Goal: Task Accomplishment & Management: Use online tool/utility

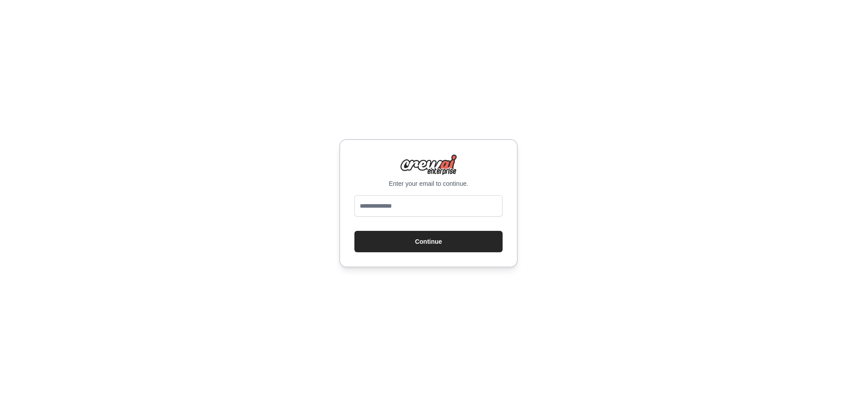
type input "**********"
click at [451, 242] on button "Continue" at bounding box center [428, 241] width 148 height 21
click at [459, 209] on input "email" at bounding box center [428, 205] width 148 height 21
type input "**********"
click at [435, 246] on button "Continue" at bounding box center [428, 241] width 148 height 21
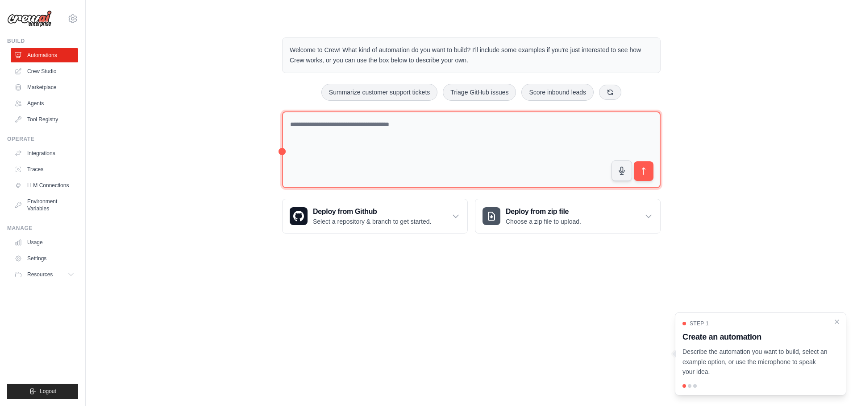
click at [474, 158] on textarea at bounding box center [471, 150] width 378 height 77
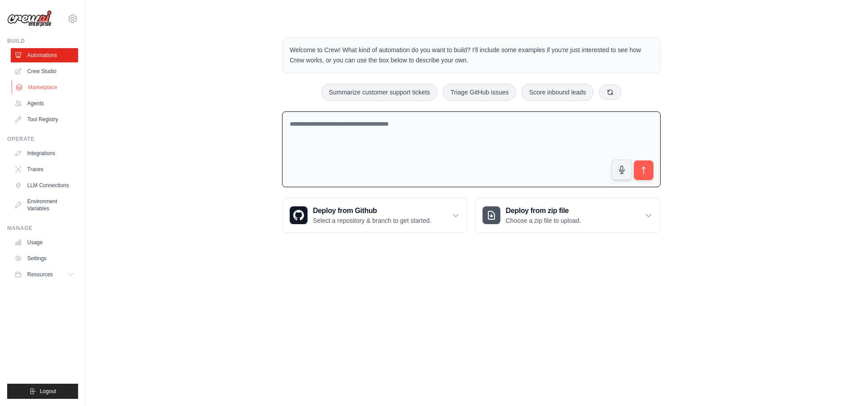
click at [52, 86] on link "Marketplace" at bounding box center [45, 87] width 67 height 14
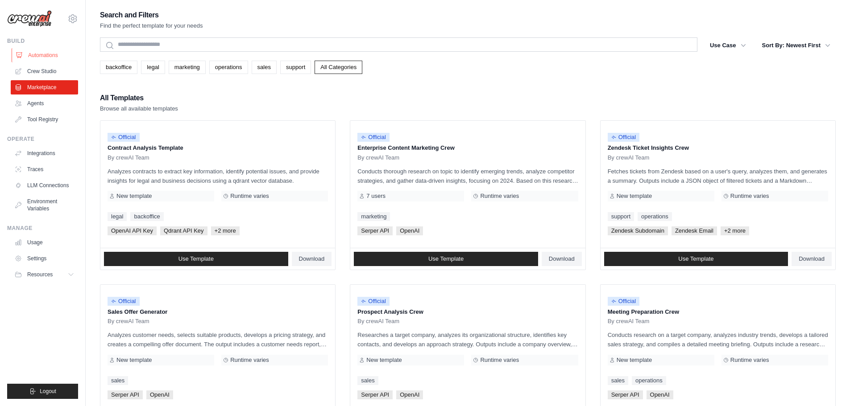
click at [46, 56] on link "Automations" at bounding box center [45, 55] width 67 height 14
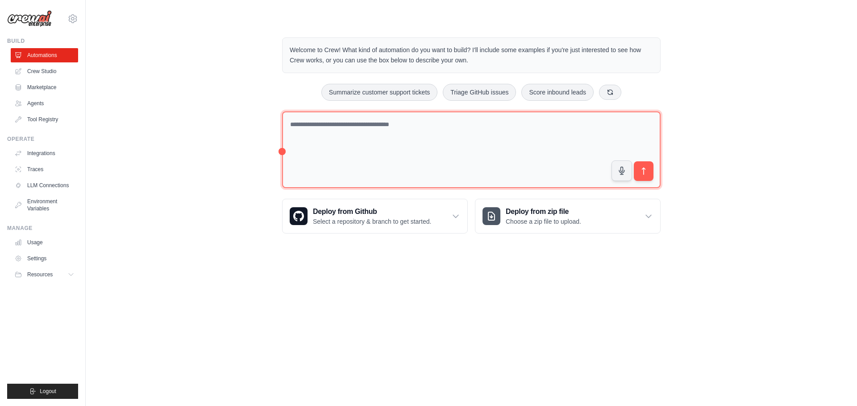
click at [399, 134] on textarea at bounding box center [471, 150] width 378 height 77
type textarea "*"
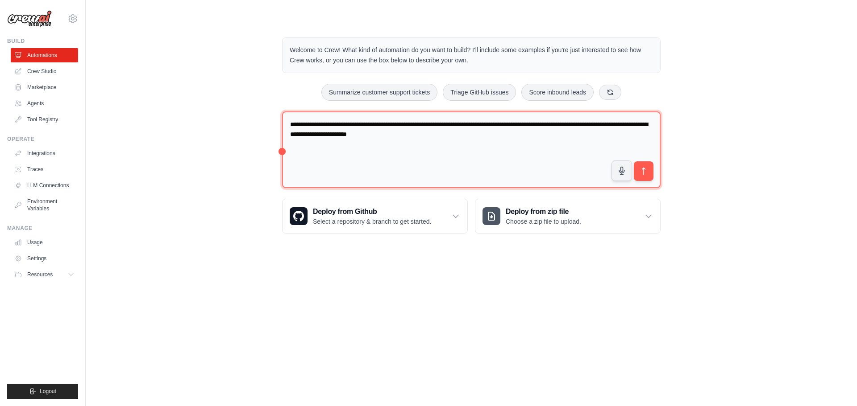
type textarea "**********"
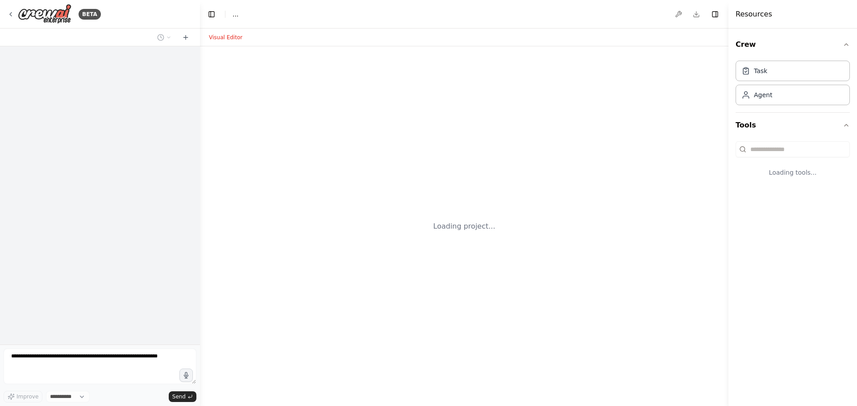
select select "****"
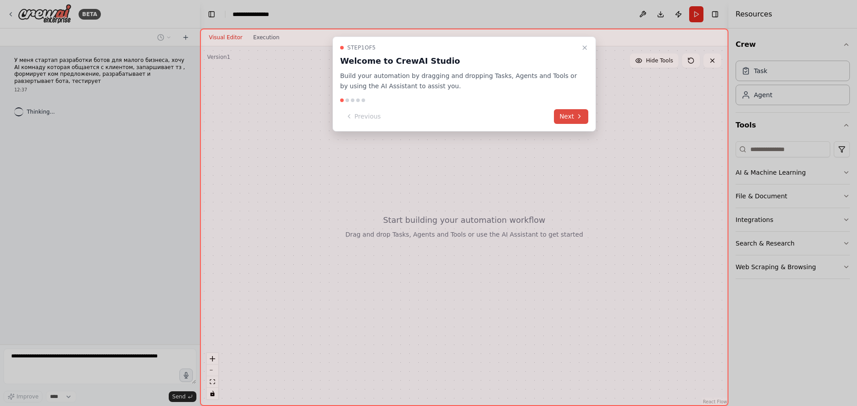
click at [571, 120] on button "Next" at bounding box center [571, 116] width 34 height 15
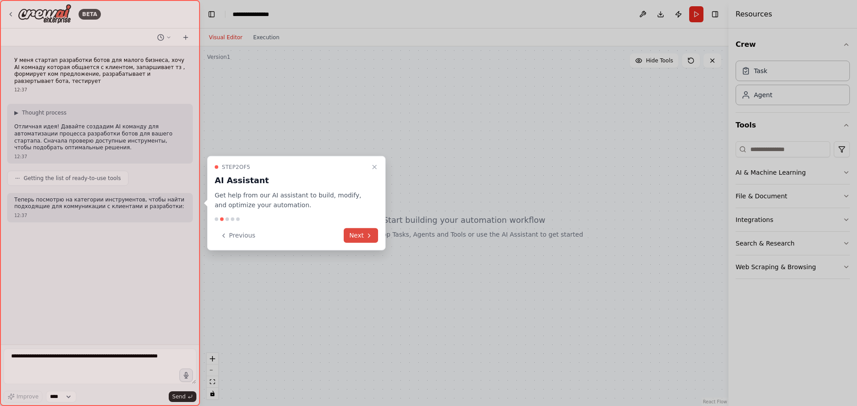
click at [360, 237] on button "Next" at bounding box center [361, 235] width 34 height 15
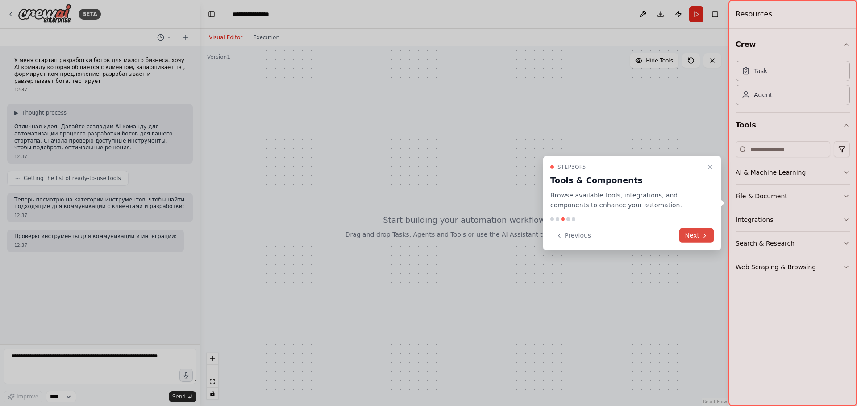
click at [700, 237] on button "Next" at bounding box center [696, 235] width 34 height 15
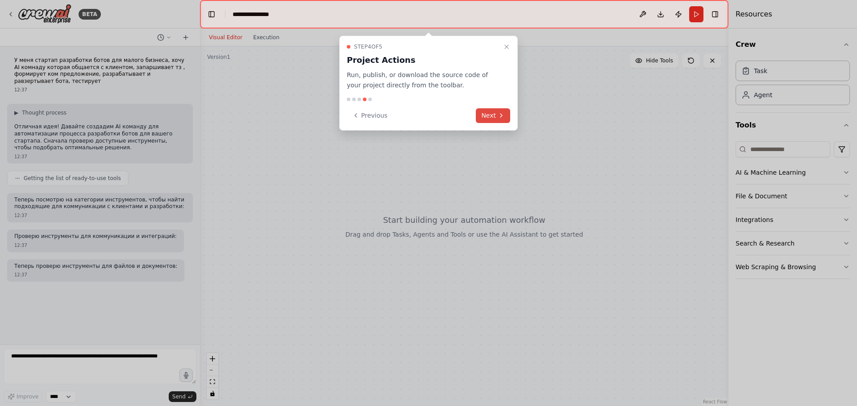
click at [496, 117] on button "Next" at bounding box center [493, 115] width 34 height 15
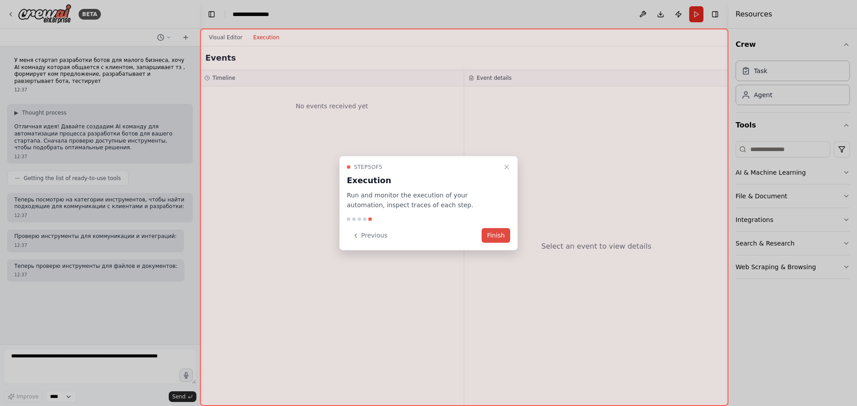
click at [498, 236] on button "Finish" at bounding box center [495, 235] width 29 height 15
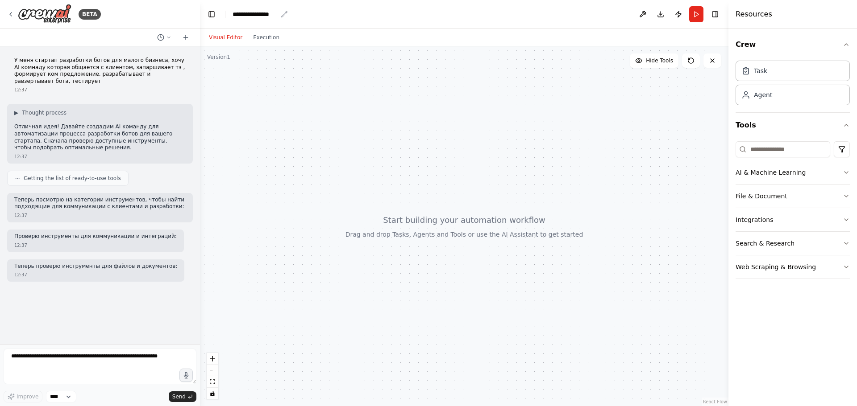
click at [259, 12] on div "**********" at bounding box center [254, 14] width 45 height 9
click at [287, 14] on div "**********" at bounding box center [265, 14] width 67 height 9
drag, startPoint x: 247, startPoint y: 16, endPoint x: 112, endPoint y: 1, distance: 136.0
click at [126, 4] on div "BETA У меня стартап разработки ботов для малого бизнеса, хочу AI комнаду котора…" at bounding box center [428, 203] width 857 height 406
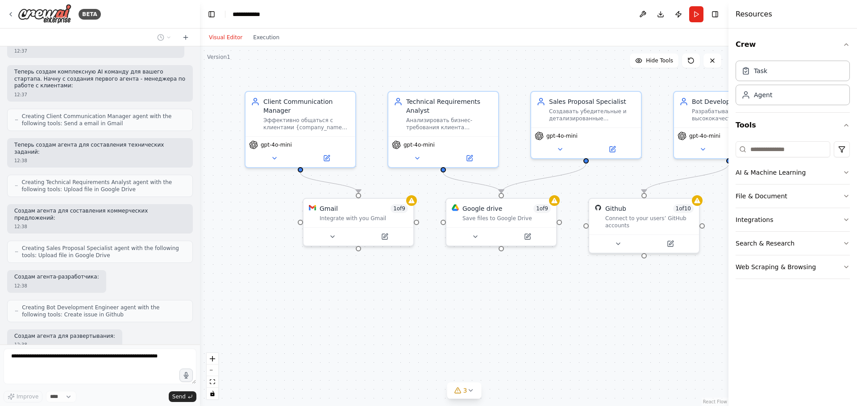
scroll to position [277, 0]
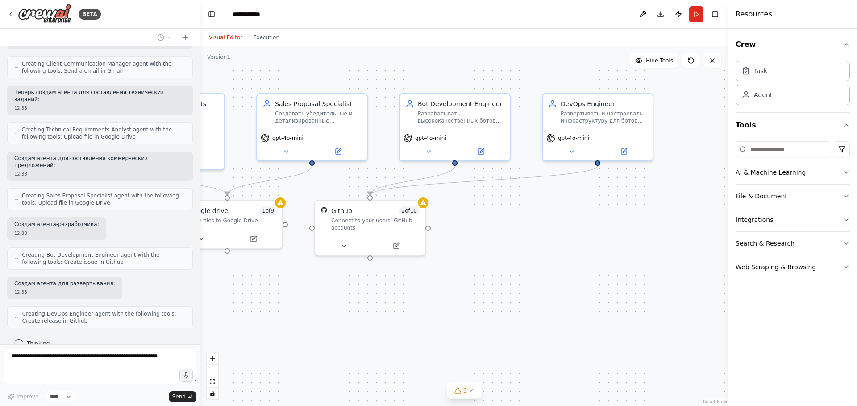
drag, startPoint x: 658, startPoint y: 314, endPoint x: 567, endPoint y: 319, distance: 90.3
click at [567, 319] on div ".deletable-edge-delete-btn { width: 20px; height: 20px; border: 0px solid #ffff…" at bounding box center [464, 226] width 528 height 360
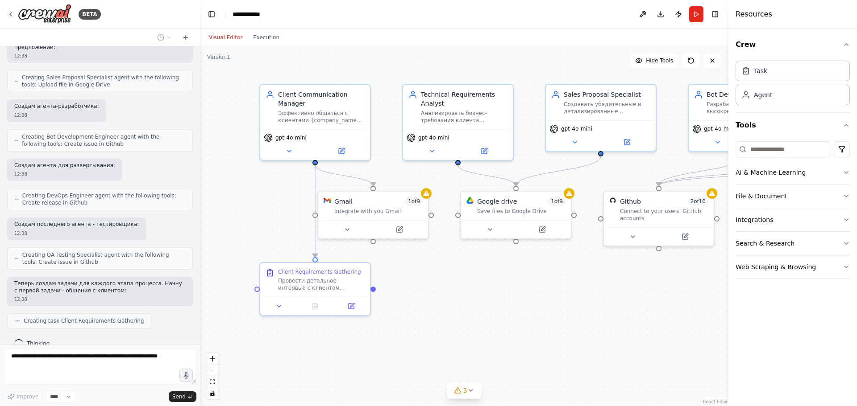
scroll to position [447, 0]
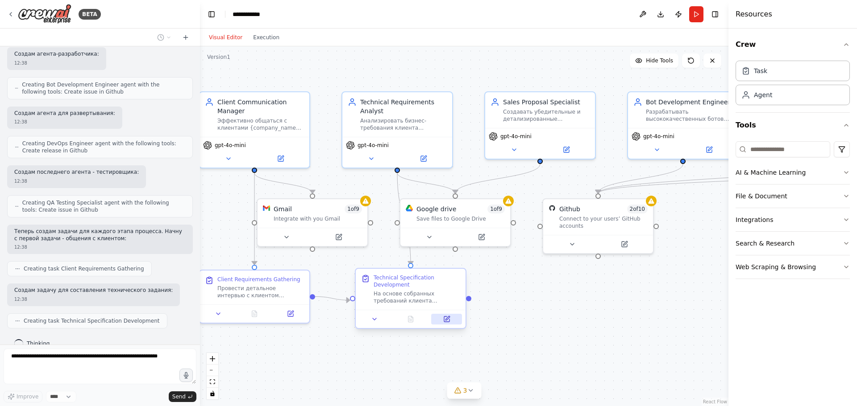
drag, startPoint x: 431, startPoint y: 315, endPoint x: 441, endPoint y: 318, distance: 10.6
click at [441, 318] on div ".deletable-edge-delete-btn { width: 20px; height: 20px; border: 0px solid #ffff…" at bounding box center [464, 226] width 528 height 360
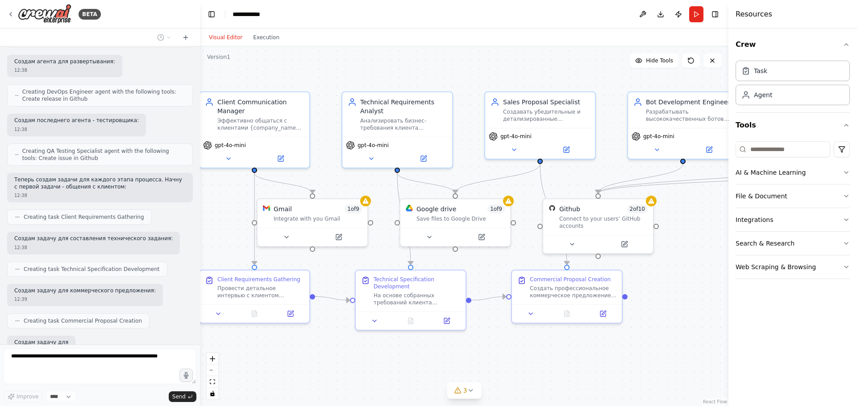
scroll to position [551, 0]
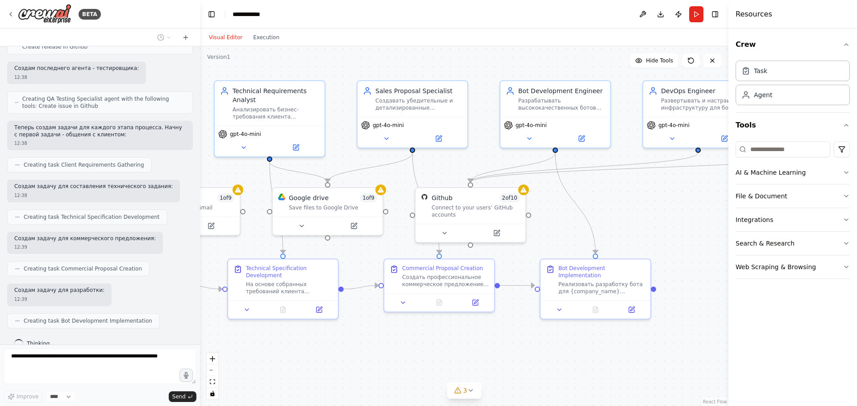
drag, startPoint x: 675, startPoint y: 240, endPoint x: 547, endPoint y: 230, distance: 128.9
click at [547, 230] on div ".deletable-edge-delete-btn { width: 20px; height: 20px; border: 0px solid #ffff…" at bounding box center [464, 226] width 528 height 360
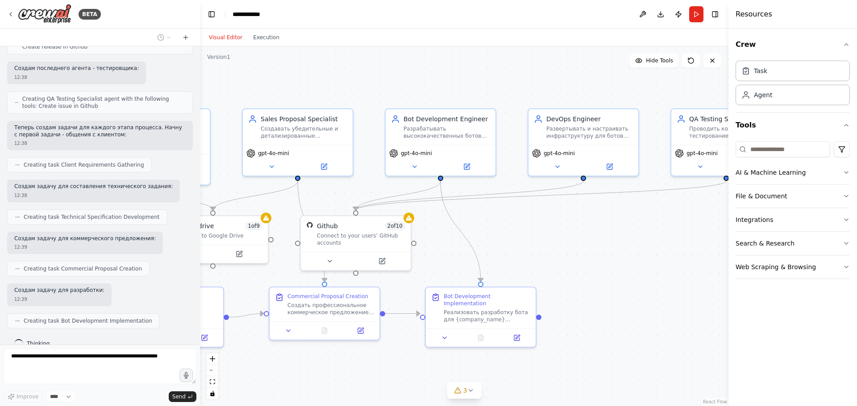
drag, startPoint x: 682, startPoint y: 224, endPoint x: 581, endPoint y: 252, distance: 104.9
click at [581, 252] on div ".deletable-edge-delete-btn { width: 20px; height: 20px; border: 0px solid #ffff…" at bounding box center [464, 226] width 528 height 360
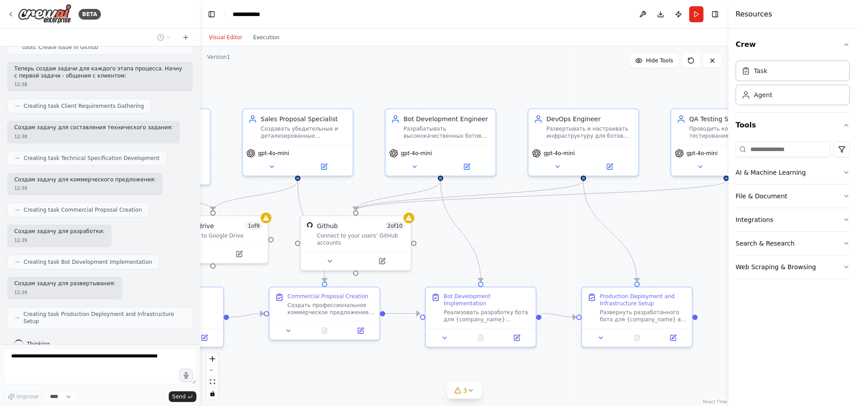
scroll to position [603, 0]
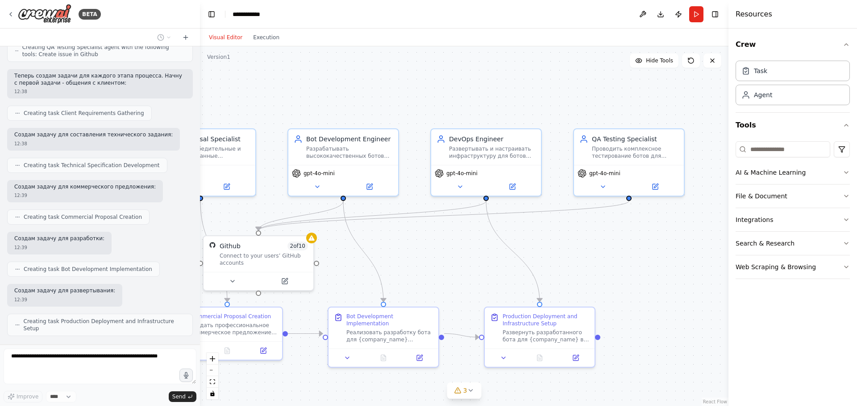
drag, startPoint x: 679, startPoint y: 239, endPoint x: 565, endPoint y: 263, distance: 116.2
click at [565, 263] on div ".deletable-edge-delete-btn { width: 20px; height: 20px; border: 0px solid #ffff…" at bounding box center [464, 226] width 528 height 360
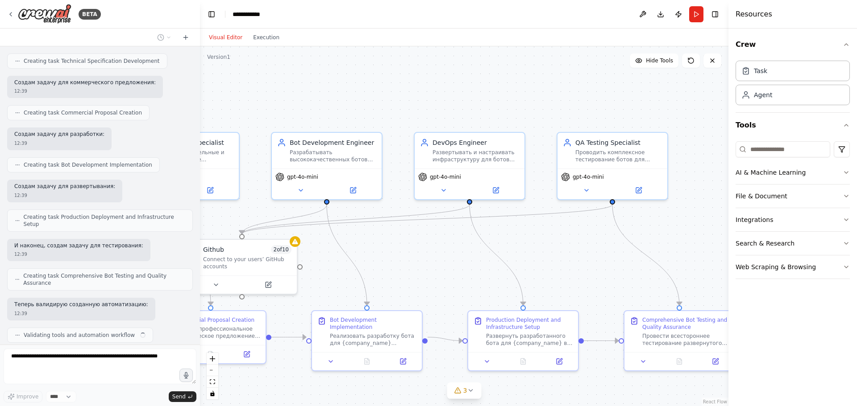
scroll to position [707, 0]
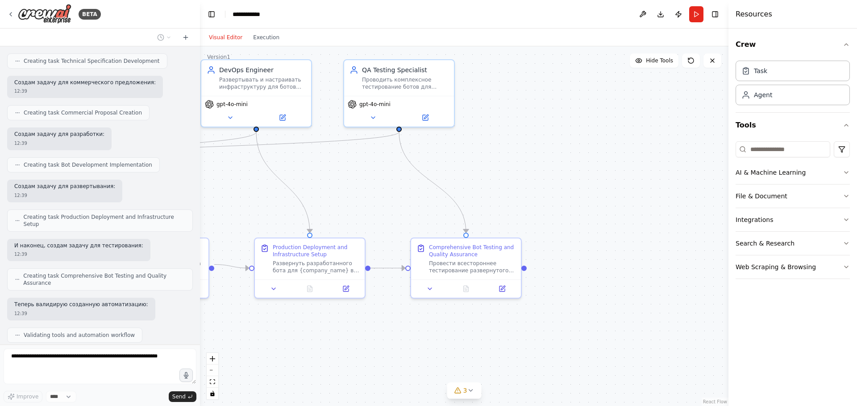
drag, startPoint x: 664, startPoint y: 236, endPoint x: 467, endPoint y: 167, distance: 209.1
click at [467, 167] on div ".deletable-edge-delete-btn { width: 20px; height: 20px; border: 0px solid #ffff…" at bounding box center [464, 226] width 528 height 360
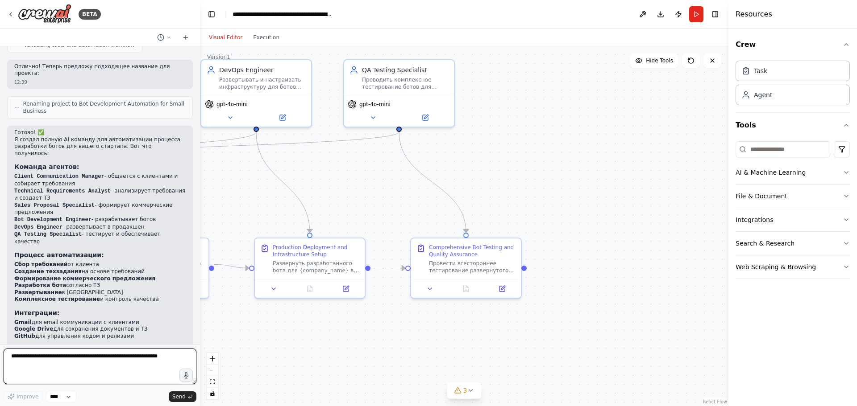
scroll to position [1005, 0]
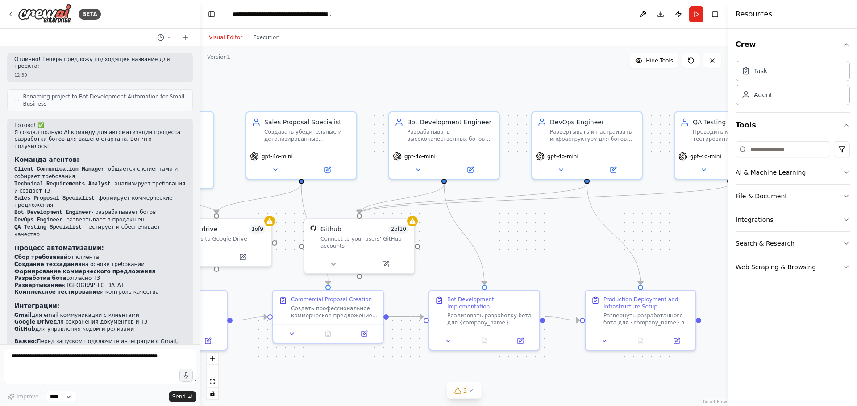
drag, startPoint x: 251, startPoint y: 184, endPoint x: 582, endPoint y: 236, distance: 335.1
click at [582, 236] on div ".deletable-edge-delete-btn { width: 20px; height: 20px; border: 0px solid #ffff…" at bounding box center [464, 226] width 528 height 360
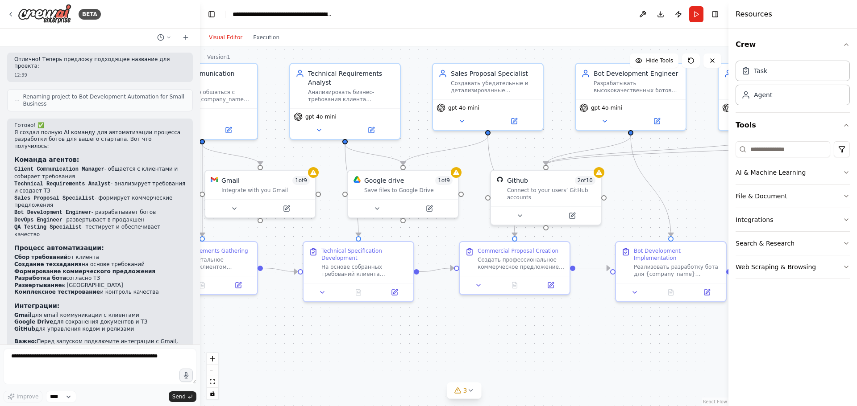
drag, startPoint x: 529, startPoint y: 224, endPoint x: 662, endPoint y: 194, distance: 136.3
click at [678, 187] on div ".deletable-edge-delete-btn { width: 20px; height: 20px; border: 0px solid #ffff…" at bounding box center [464, 226] width 528 height 360
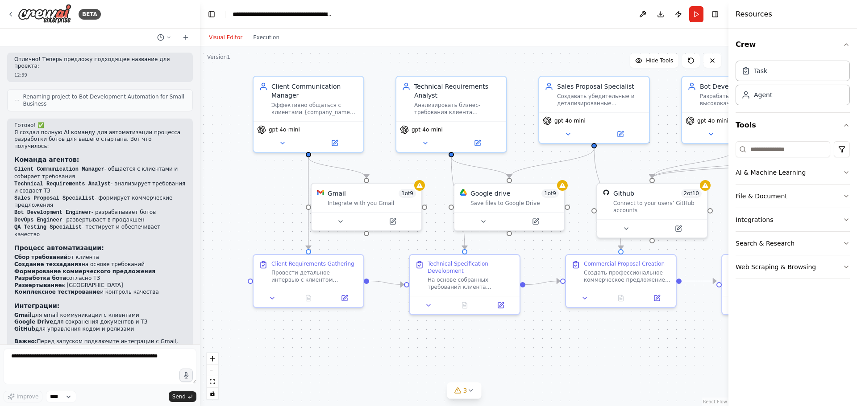
drag, startPoint x: 351, startPoint y: 342, endPoint x: 458, endPoint y: 360, distance: 108.7
click at [458, 360] on div ".deletable-edge-delete-btn { width: 20px; height: 20px; border: 0px solid #ffff…" at bounding box center [464, 226] width 528 height 360
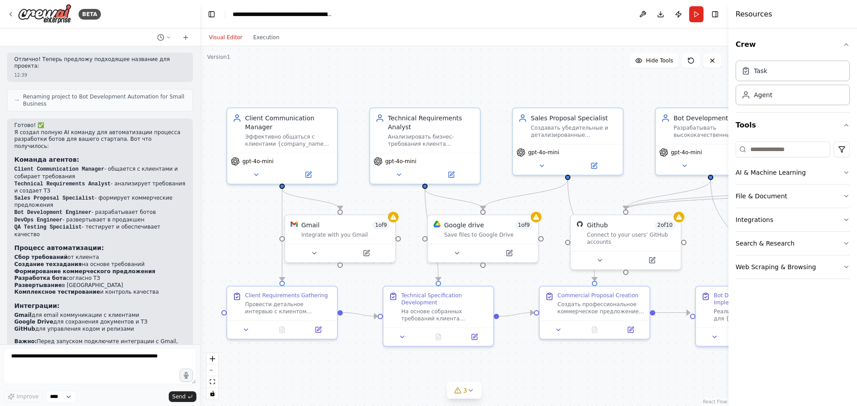
drag, startPoint x: 590, startPoint y: 358, endPoint x: 569, endPoint y: 385, distance: 34.0
click at [569, 385] on div ".deletable-edge-delete-btn { width: 20px; height: 20px; border: 0px solid #ffff…" at bounding box center [464, 226] width 528 height 360
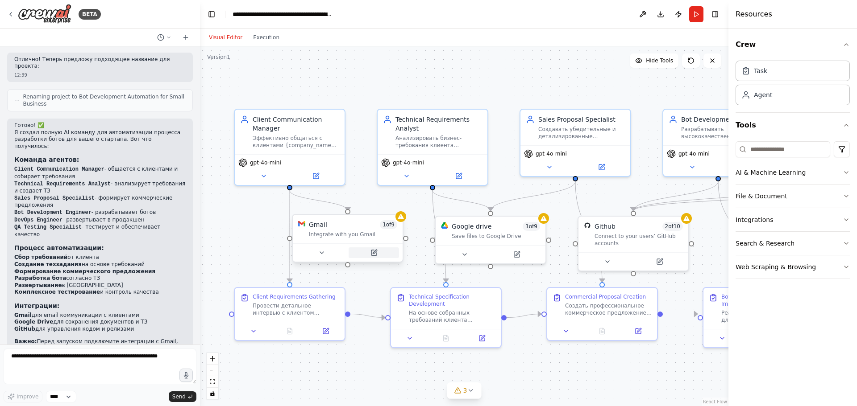
click at [374, 251] on icon at bounding box center [373, 252] width 5 height 5
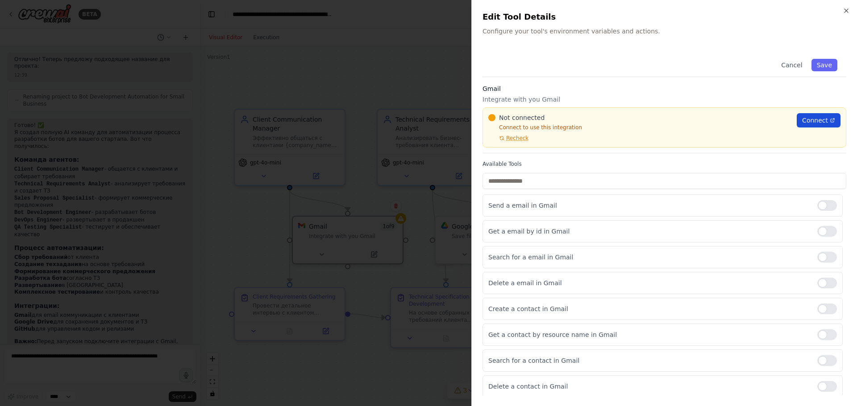
click at [805, 119] on span "Connect" at bounding box center [815, 120] width 26 height 9
click at [410, 41] on div at bounding box center [428, 203] width 857 height 406
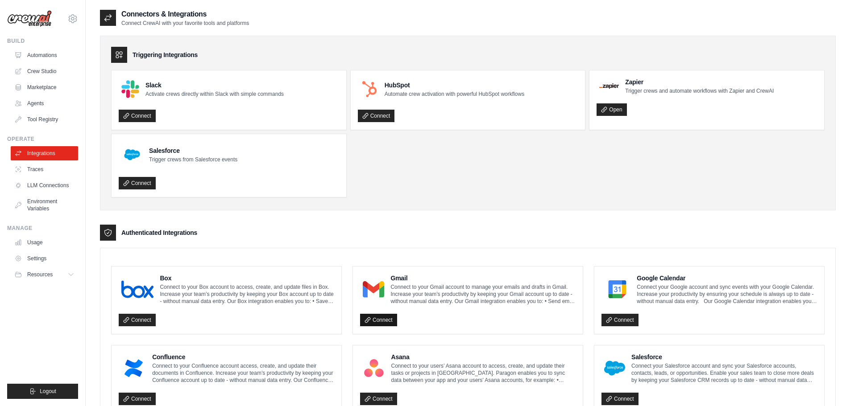
click at [382, 319] on link "Connect" at bounding box center [378, 320] width 37 height 12
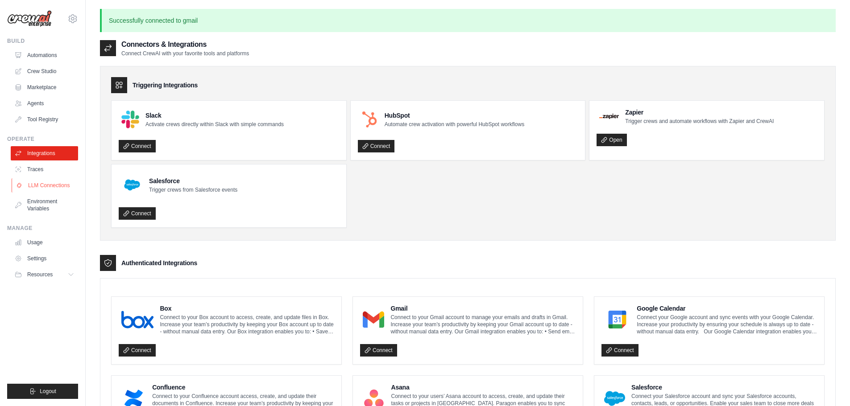
click at [32, 183] on link "LLM Connections" at bounding box center [45, 185] width 67 height 14
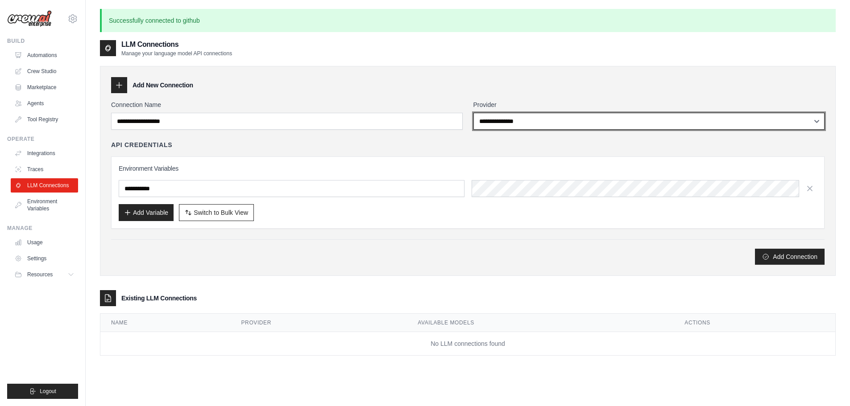
click at [597, 126] on select "**********" at bounding box center [649, 121] width 352 height 17
select select "******"
click at [473, 113] on select "**********" at bounding box center [649, 121] width 352 height 17
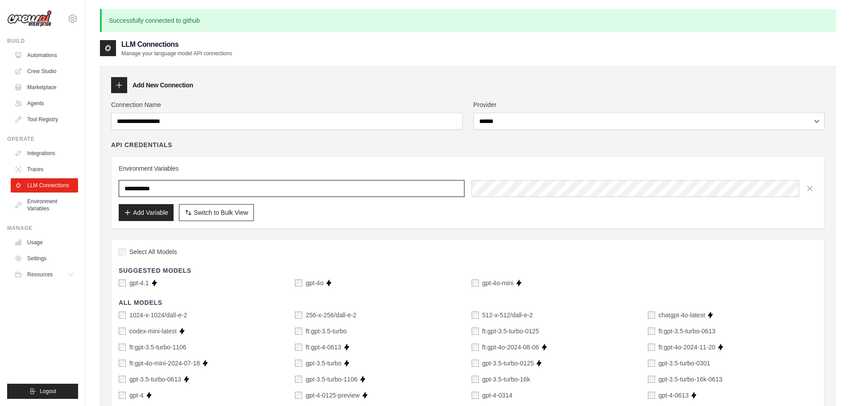
click at [371, 188] on input "text" at bounding box center [292, 188] width 346 height 17
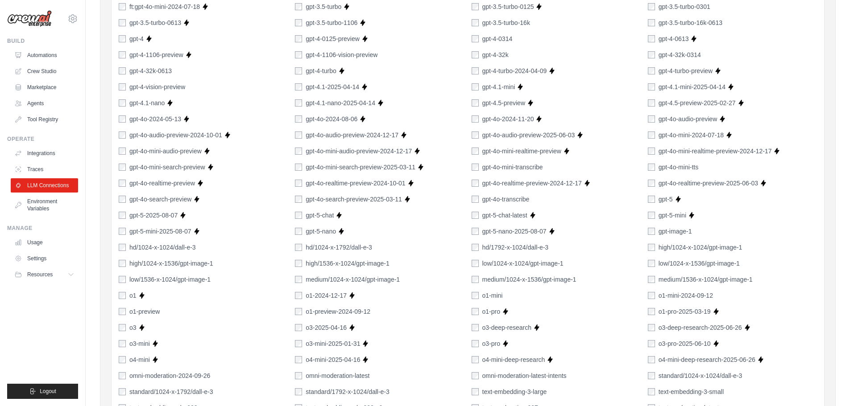
scroll to position [583, 0]
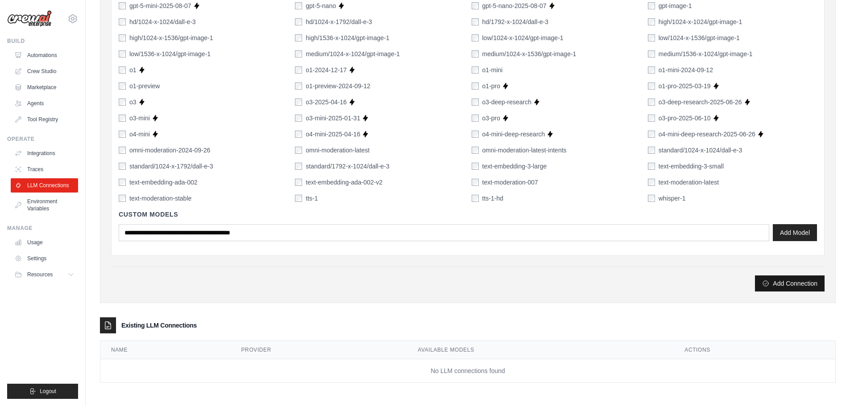
click at [816, 284] on button "Add Connection" at bounding box center [790, 284] width 70 height 16
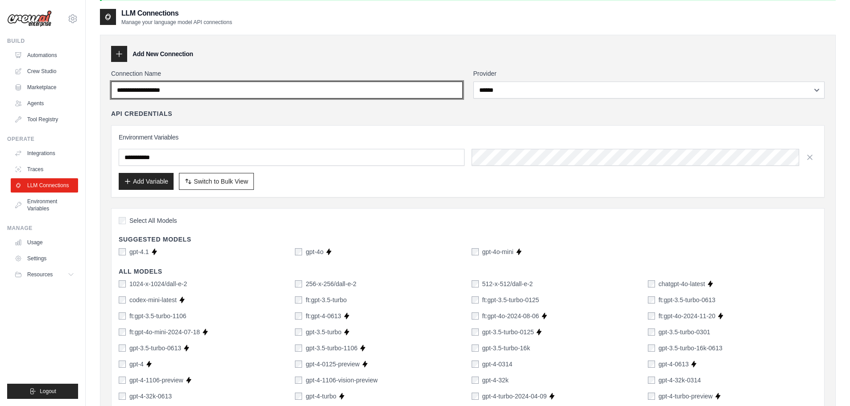
scroll to position [0, 0]
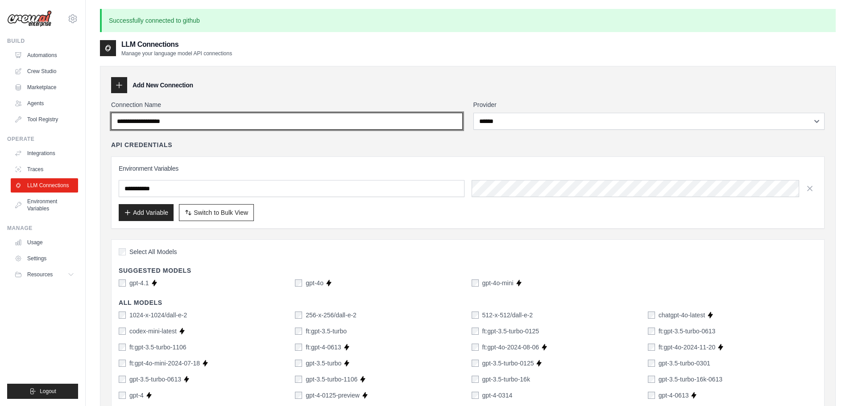
click at [233, 124] on input "Connection Name" at bounding box center [287, 121] width 352 height 17
type input "******"
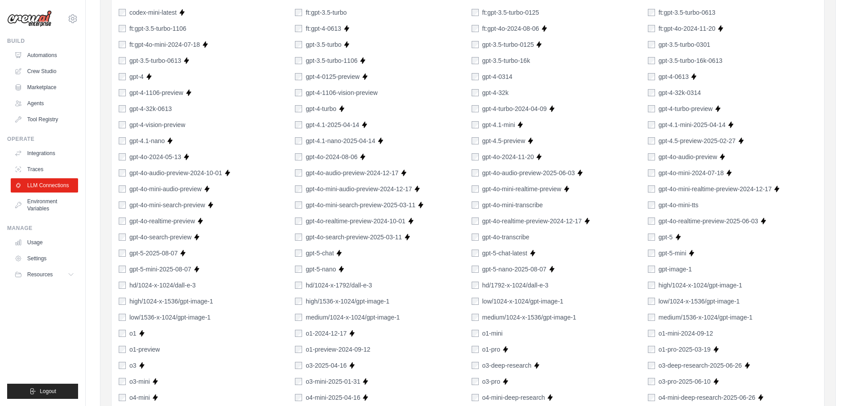
scroll to position [535, 0]
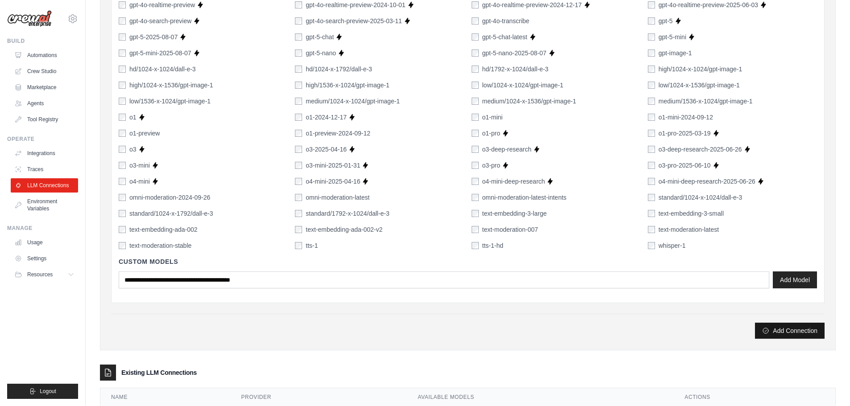
click at [787, 331] on button "Add Connection" at bounding box center [790, 331] width 70 height 16
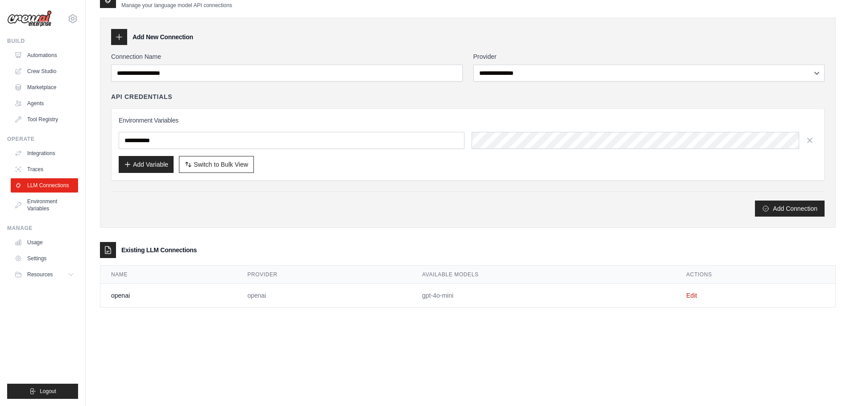
scroll to position [0, 0]
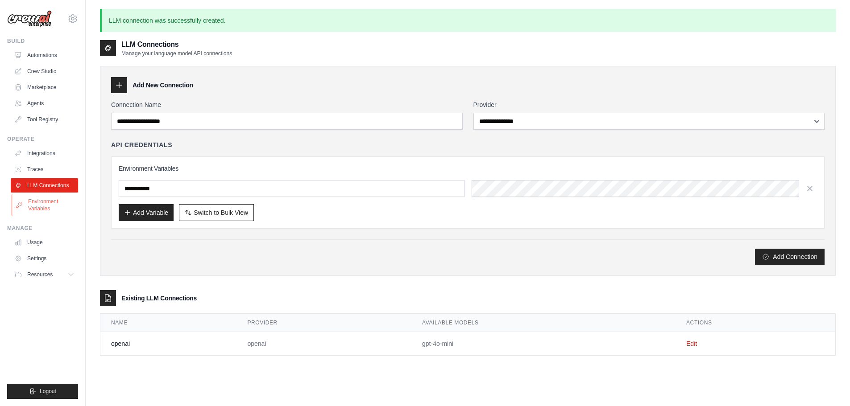
click at [37, 204] on link "Environment Variables" at bounding box center [45, 205] width 67 height 21
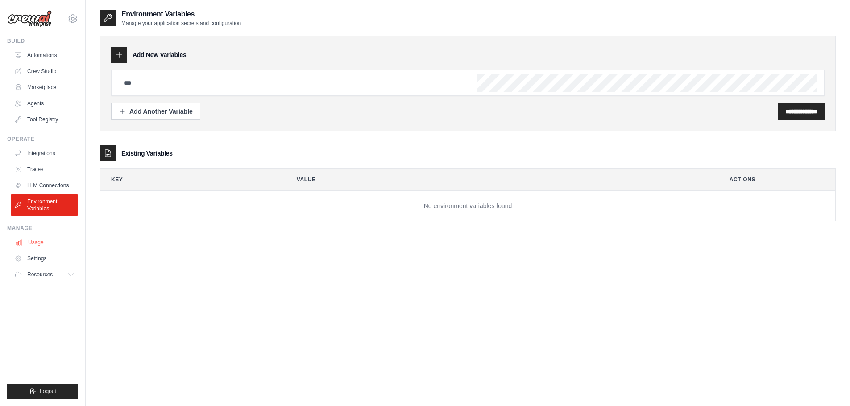
click at [41, 243] on link "Usage" at bounding box center [45, 243] width 67 height 14
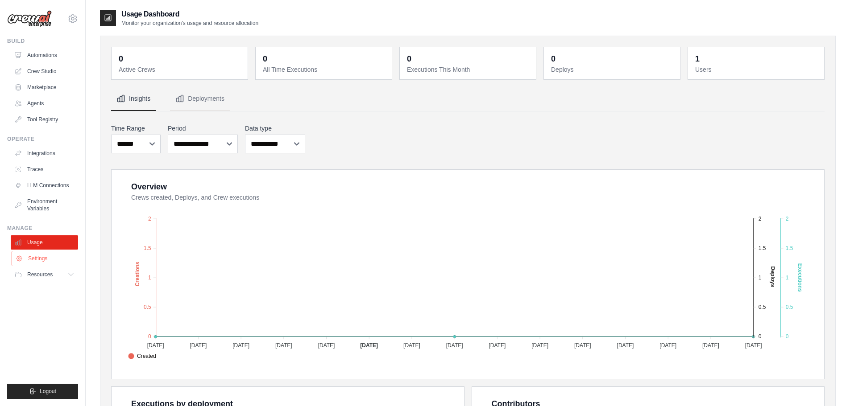
click at [40, 260] on link "Settings" at bounding box center [45, 259] width 67 height 14
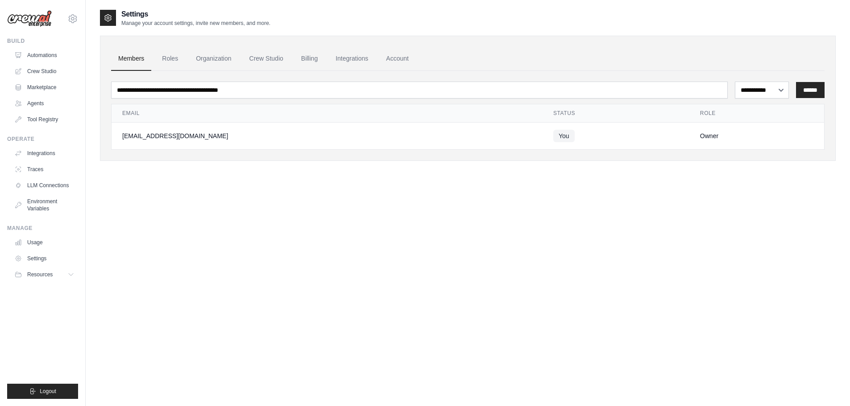
click at [39, 237] on link "Usage" at bounding box center [44, 243] width 67 height 14
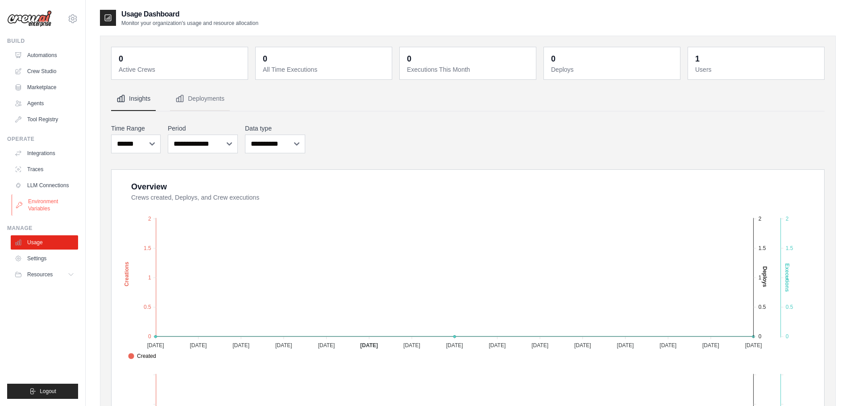
click at [47, 205] on link "Environment Variables" at bounding box center [45, 205] width 67 height 21
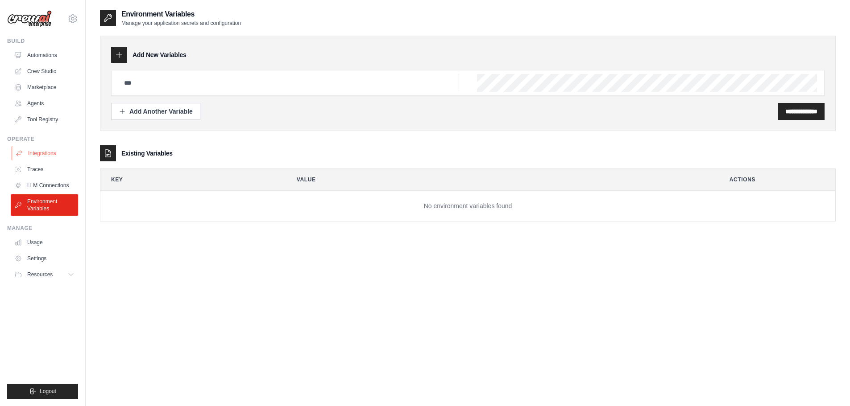
click at [37, 152] on link "Integrations" at bounding box center [45, 153] width 67 height 14
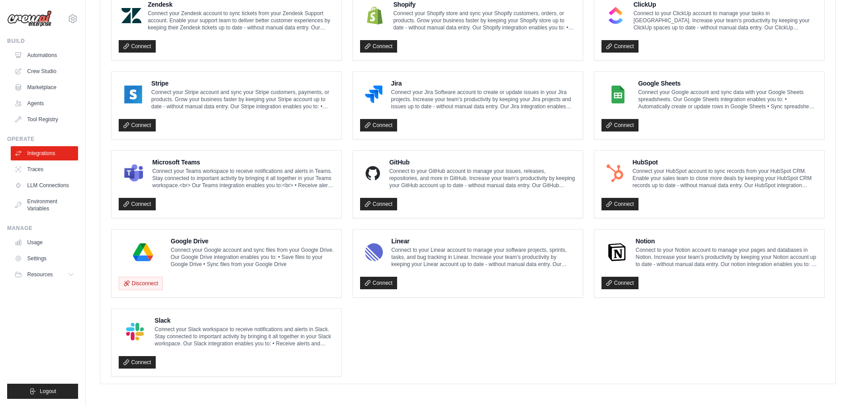
scroll to position [434, 0]
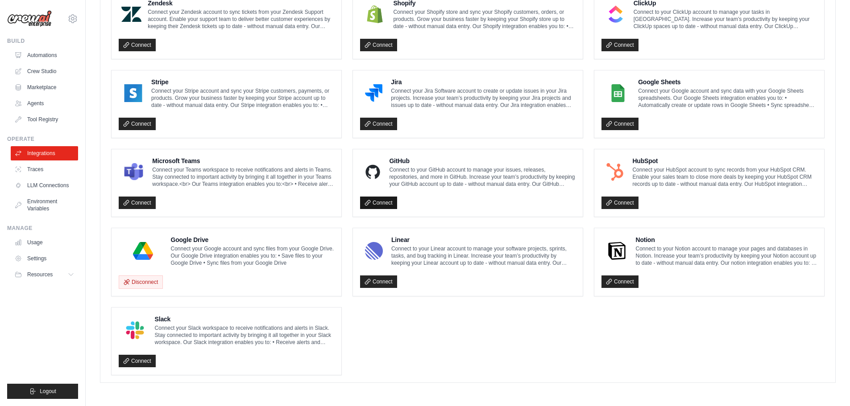
click at [385, 205] on link "Connect" at bounding box center [378, 203] width 37 height 12
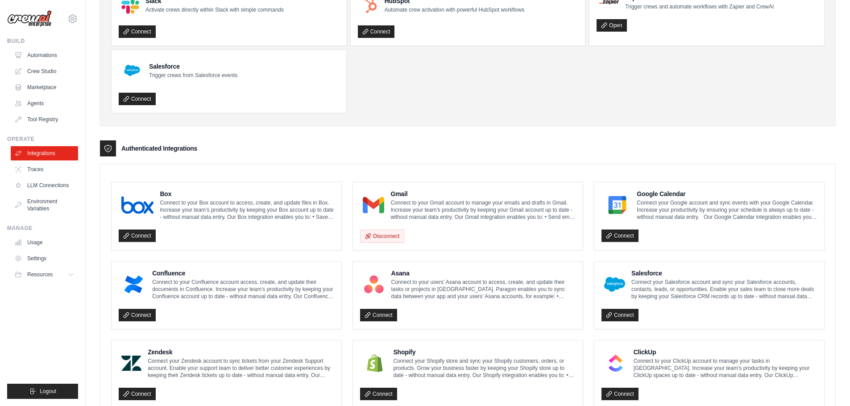
scroll to position [89, 0]
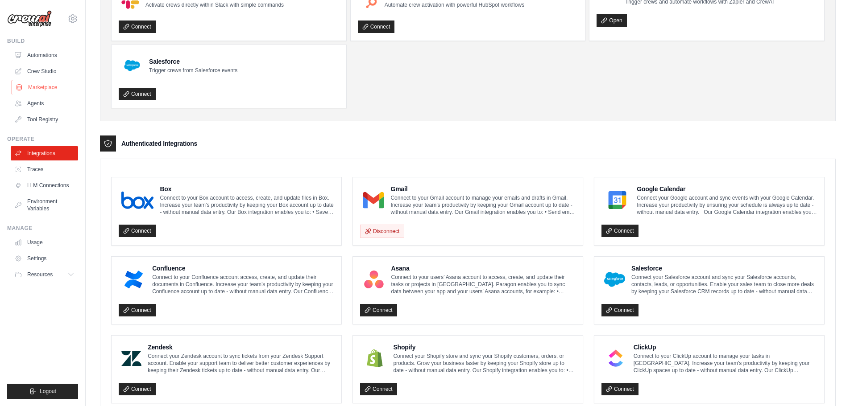
click at [49, 83] on link "Marketplace" at bounding box center [45, 87] width 67 height 14
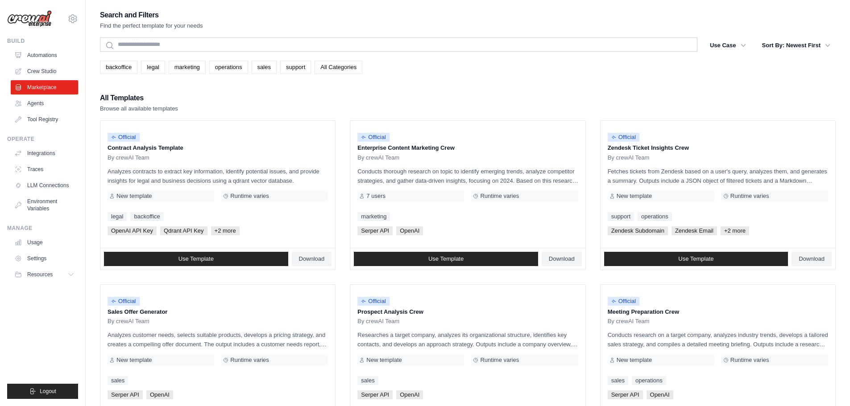
click at [340, 68] on link "All Categories" at bounding box center [339, 67] width 48 height 13
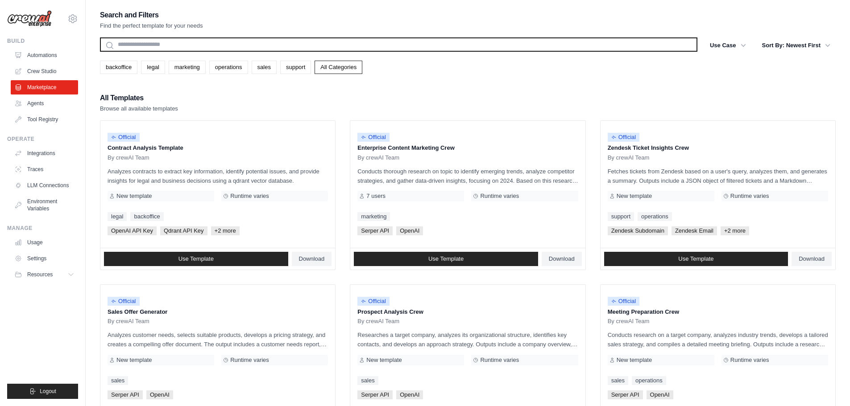
click at [151, 46] on input "text" at bounding box center [398, 44] width 597 height 14
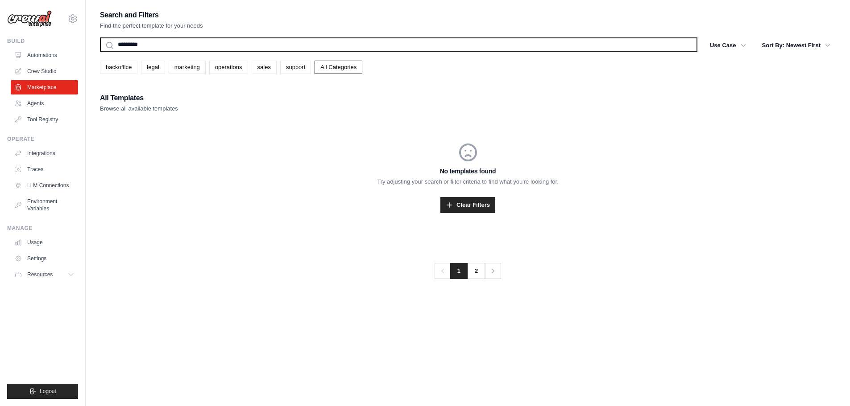
type input "*********"
click at [99, 51] on button "Search" at bounding box center [99, 51] width 0 height 0
drag, startPoint x: 170, startPoint y: 41, endPoint x: 0, endPoint y: 33, distance: 170.6
click at [0, 33] on div "anfalow@gmail.com Settings Build Automations Crew Studio Blog" at bounding box center [425, 212] width 850 height 424
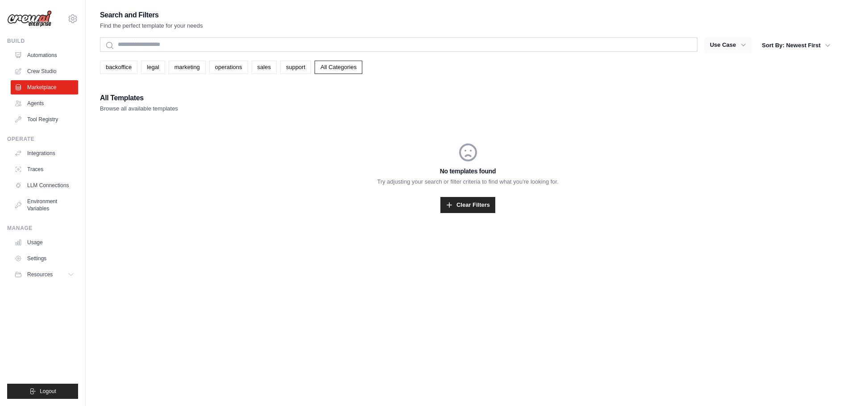
click at [723, 42] on button "Use Case" at bounding box center [727, 45] width 47 height 16
click at [735, 49] on button "Use Case" at bounding box center [727, 45] width 47 height 16
click at [133, 63] on link "backoffice" at bounding box center [118, 67] width 37 height 13
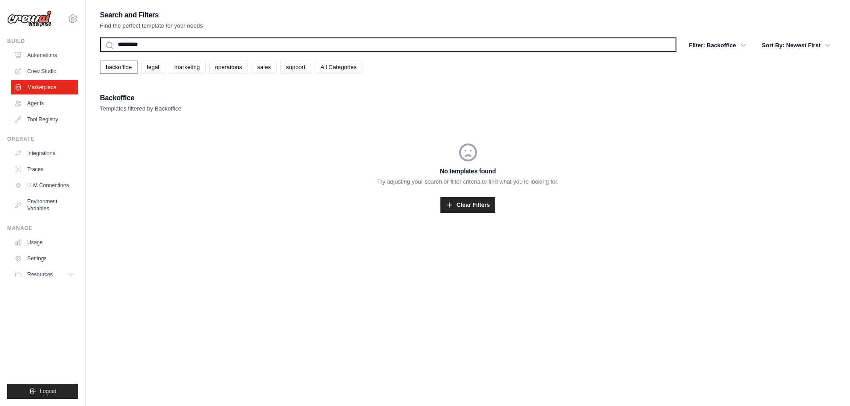
drag, startPoint x: 176, startPoint y: 41, endPoint x: 0, endPoint y: 35, distance: 175.9
click at [0, 35] on div "anfalow@gmail.com Settings Build Automations Crew Studio Blog" at bounding box center [425, 212] width 850 height 424
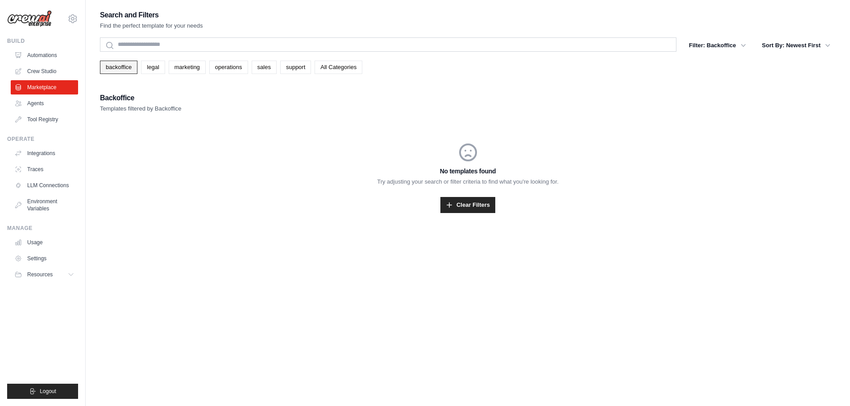
click at [113, 66] on link "backoffice" at bounding box center [118, 67] width 37 height 13
click at [147, 69] on link "legal" at bounding box center [153, 67] width 24 height 13
click at [192, 69] on link "marketing" at bounding box center [187, 67] width 37 height 13
click at [234, 69] on link "operations" at bounding box center [228, 67] width 39 height 13
click at [265, 68] on link "sales" at bounding box center [264, 67] width 25 height 13
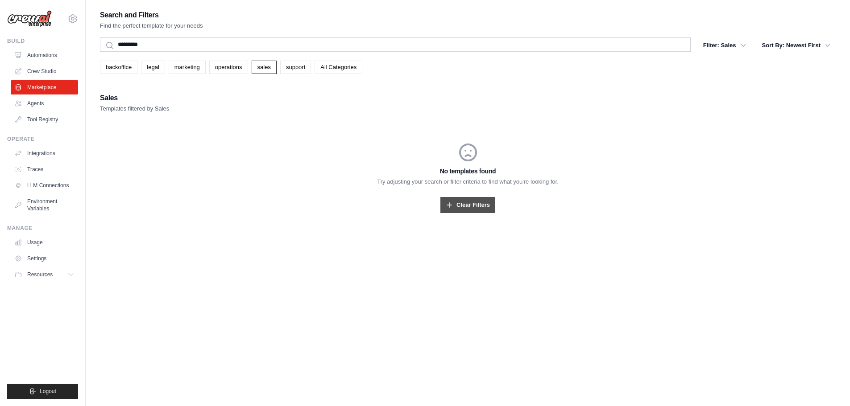
click at [479, 212] on link "Clear Filters" at bounding box center [467, 205] width 55 height 16
click at [335, 66] on link "All Categories" at bounding box center [339, 67] width 48 height 13
click at [36, 101] on link "Agents" at bounding box center [45, 103] width 67 height 14
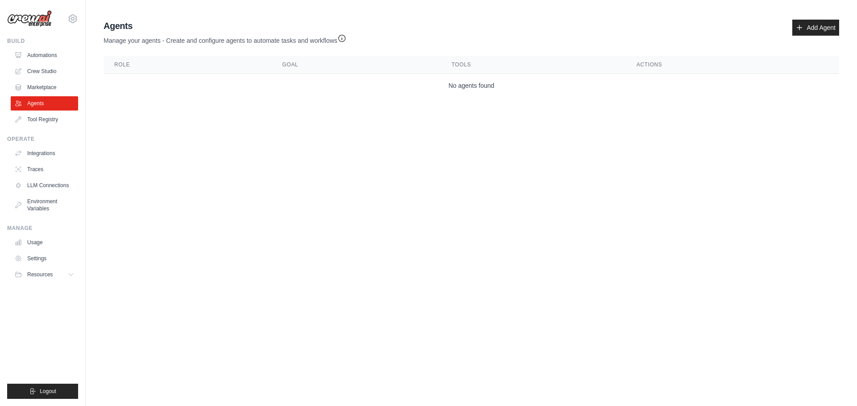
click at [50, 83] on link "Marketplace" at bounding box center [44, 87] width 67 height 14
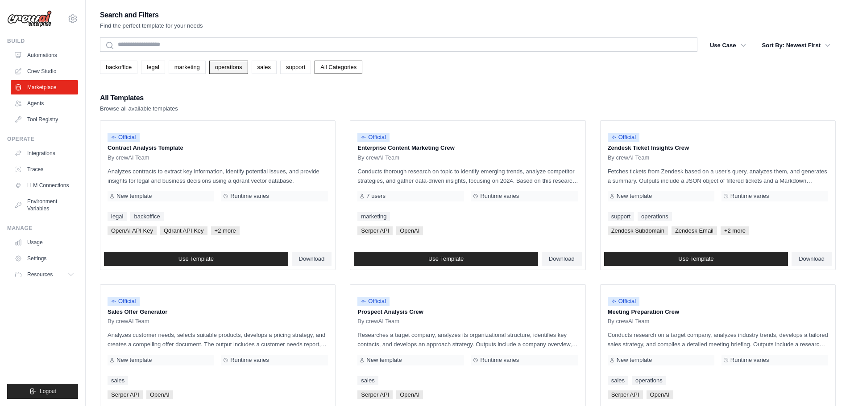
click at [229, 72] on link "operations" at bounding box center [228, 67] width 39 height 13
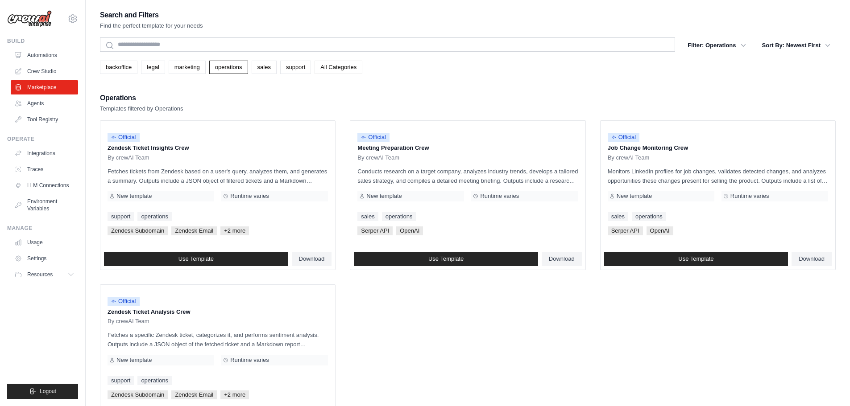
click at [338, 66] on link "All Categories" at bounding box center [339, 67] width 48 height 13
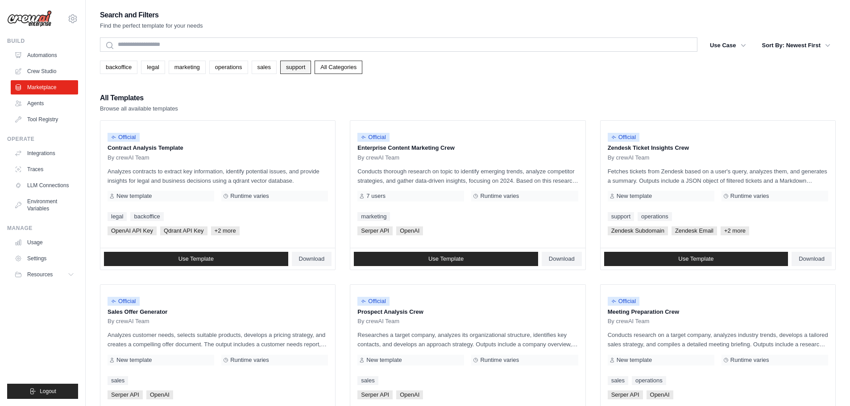
click at [290, 66] on link "support" at bounding box center [295, 67] width 31 height 13
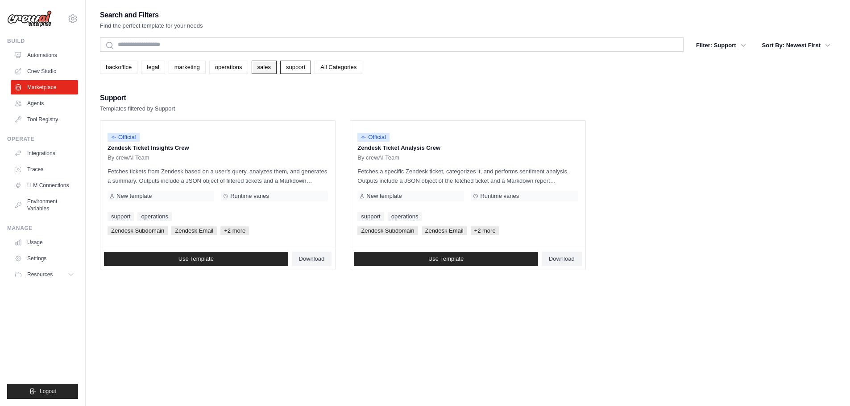
click at [264, 71] on link "sales" at bounding box center [264, 67] width 25 height 13
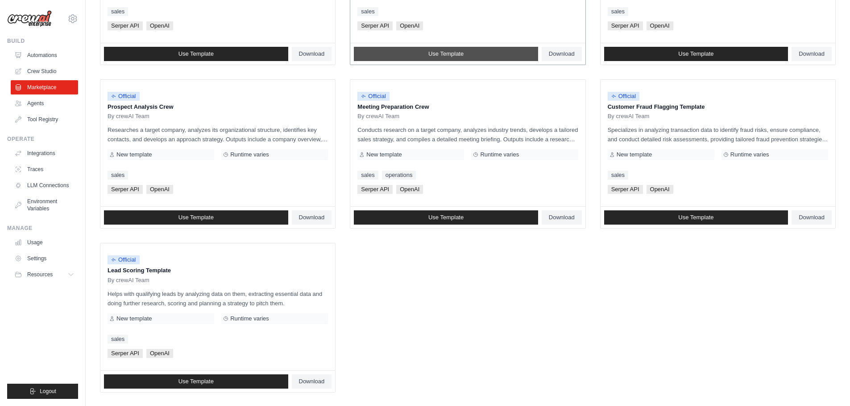
scroll to position [376, 0]
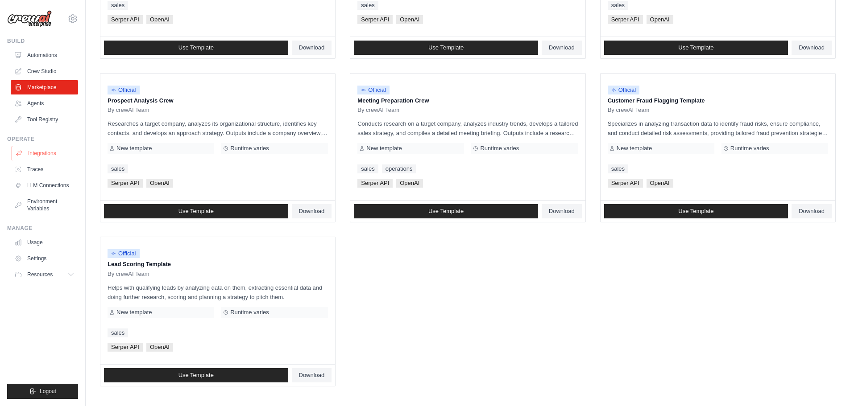
click at [27, 154] on link "Integrations" at bounding box center [45, 153] width 67 height 14
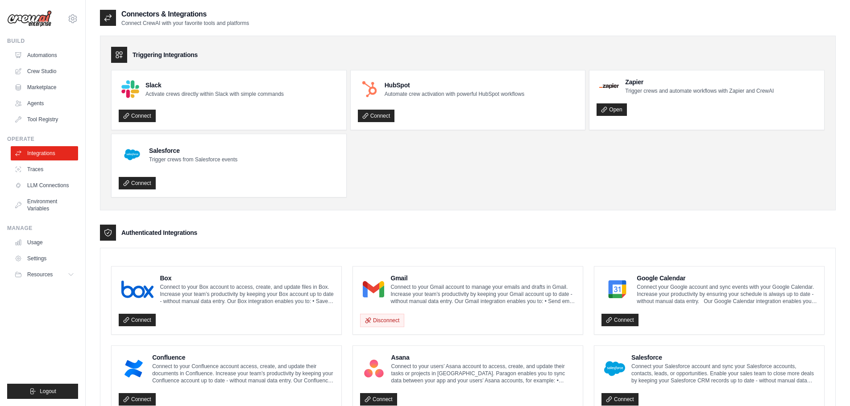
click at [35, 178] on ul "Integrations Traces LLM Connections Environment Variables" at bounding box center [44, 181] width 67 height 70
click at [35, 170] on link "Traces" at bounding box center [45, 169] width 67 height 14
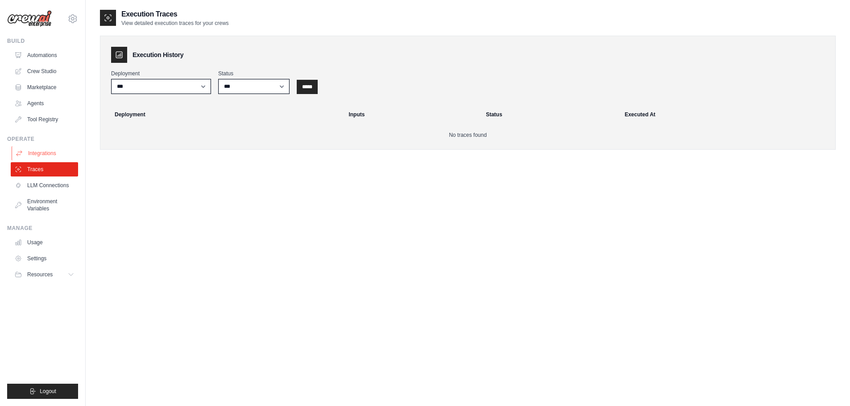
click at [48, 158] on link "Integrations" at bounding box center [45, 153] width 67 height 14
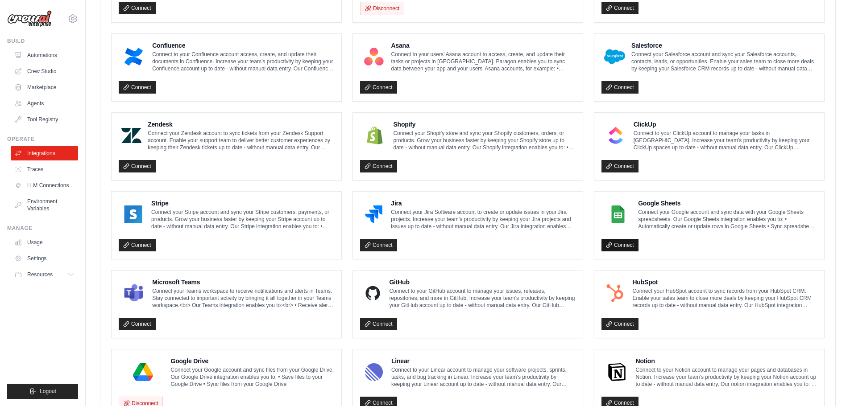
scroll to position [402, 0]
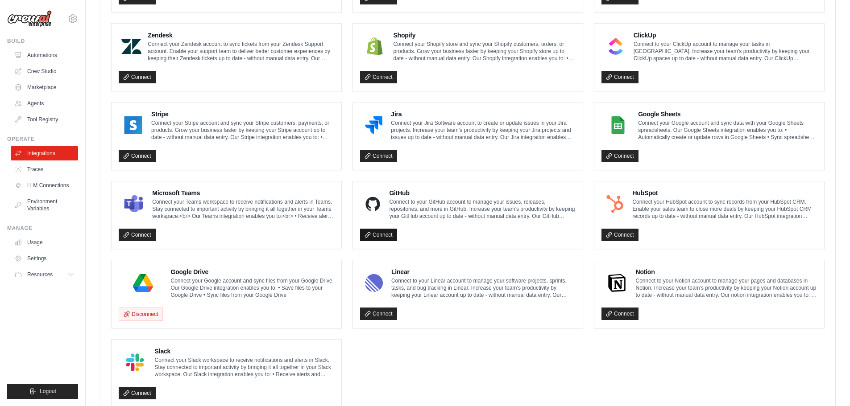
click at [383, 236] on link "Connect" at bounding box center [378, 235] width 37 height 12
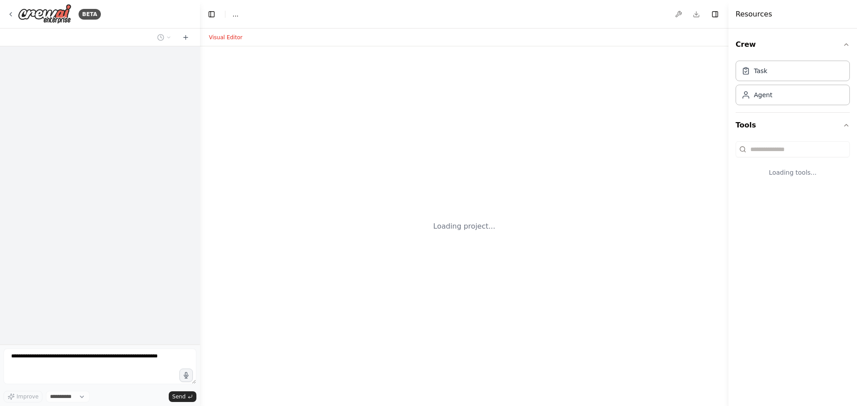
select select "****"
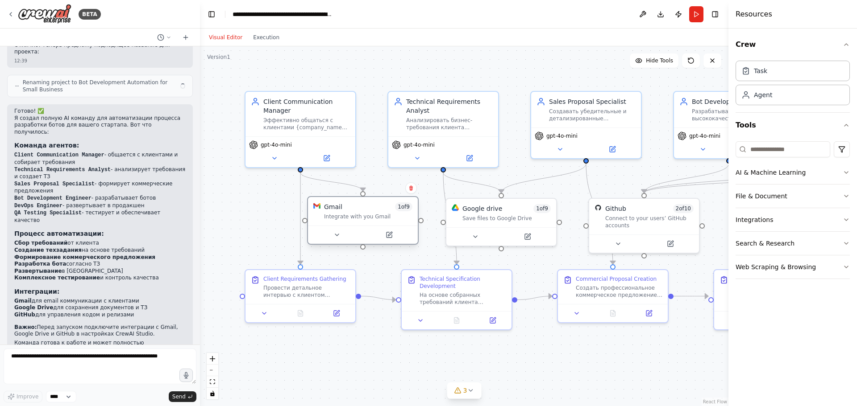
click at [411, 202] on div "Gmail 1 of 9 Integrate with you Gmail" at bounding box center [363, 211] width 110 height 29
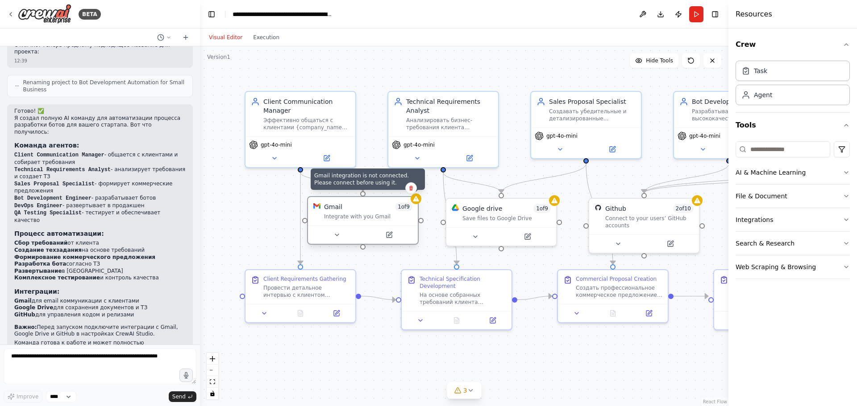
scroll to position [1005, 0]
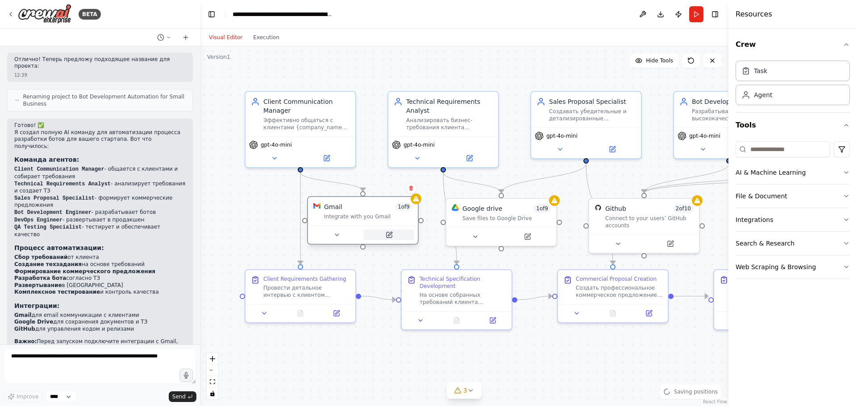
click at [392, 236] on icon at bounding box center [388, 235] width 7 height 7
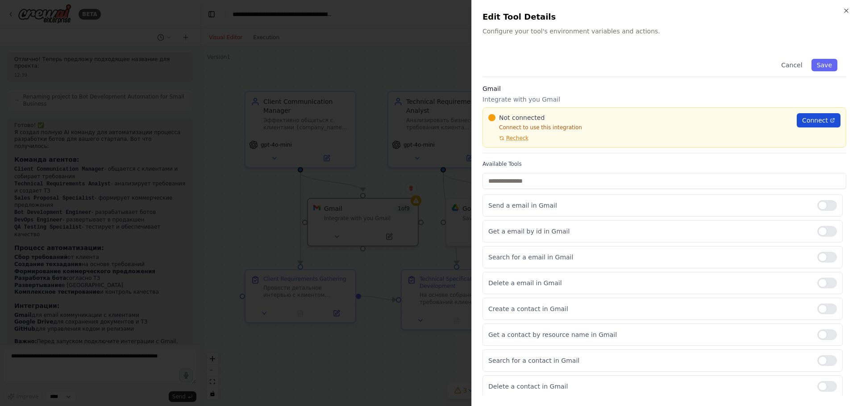
click at [807, 120] on span "Connect" at bounding box center [815, 120] width 26 height 9
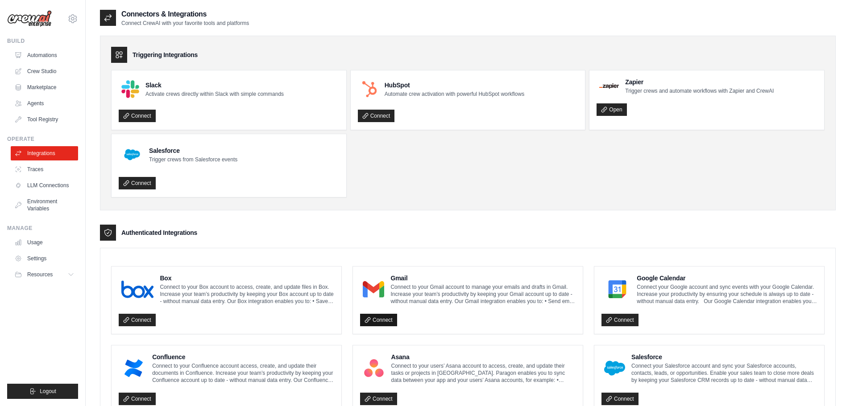
click at [385, 322] on link "Connect" at bounding box center [378, 320] width 37 height 12
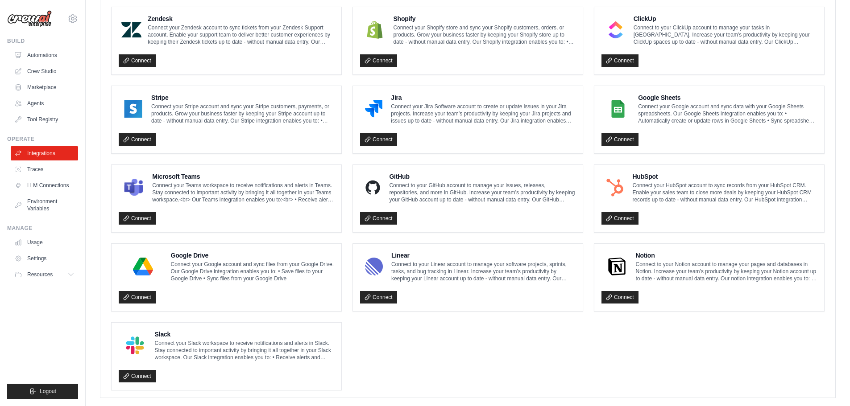
scroll to position [463, 0]
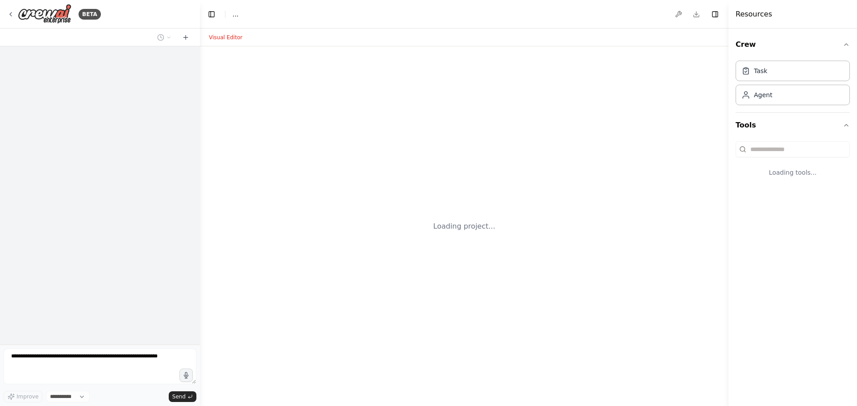
select select "****"
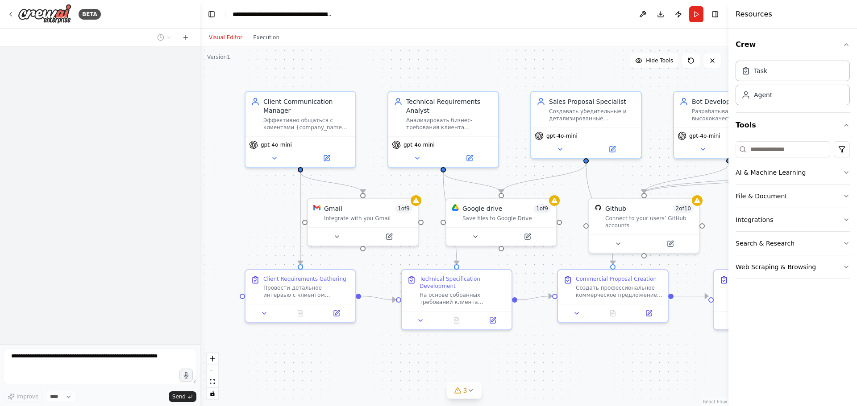
scroll to position [1019, 0]
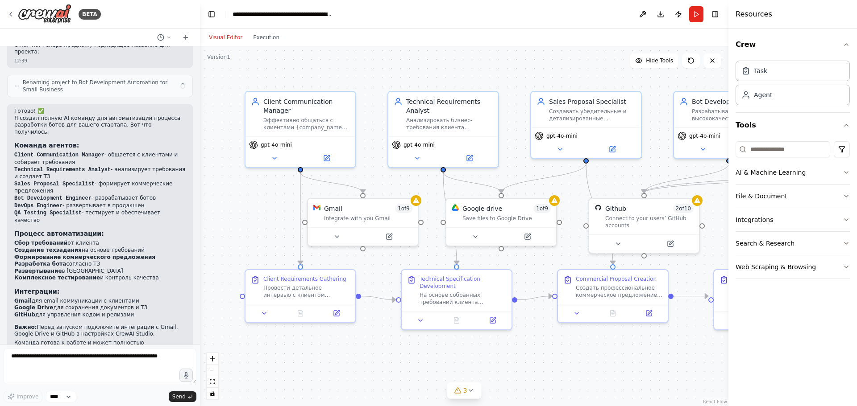
click at [419, 205] on div ".deletable-edge-delete-btn { width: 20px; height: 20px; border: 0px solid #ffff…" at bounding box center [464, 226] width 528 height 360
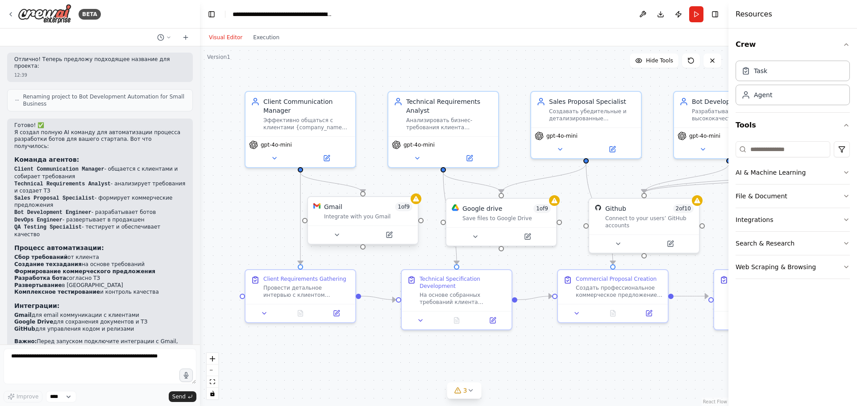
click at [360, 211] on div "Gmail 1 of 9 Integrate with you Gmail" at bounding box center [368, 212] width 88 height 18
click at [390, 234] on icon at bounding box center [390, 234] width 4 height 4
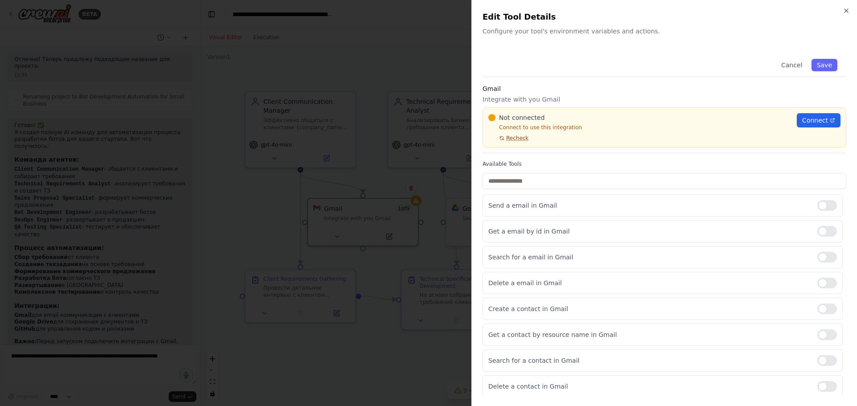
click at [513, 140] on span "Recheck" at bounding box center [517, 138] width 22 height 7
click at [811, 123] on span "Connect" at bounding box center [815, 120] width 26 height 9
click at [518, 135] on span "Recheck" at bounding box center [517, 138] width 22 height 7
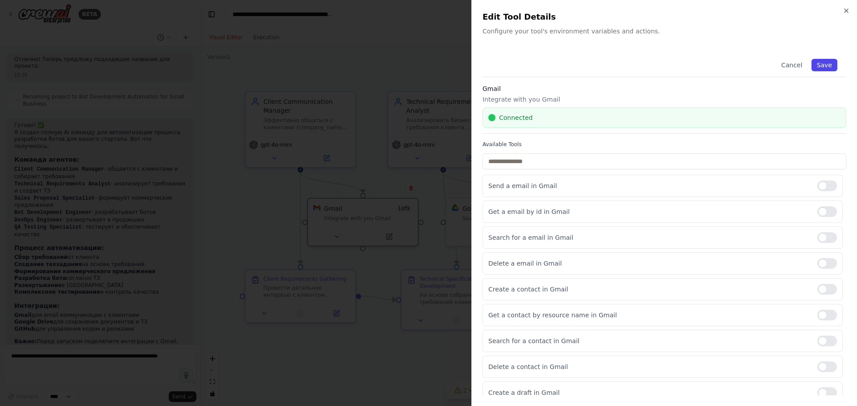
click at [820, 63] on button "Save" at bounding box center [824, 65] width 26 height 12
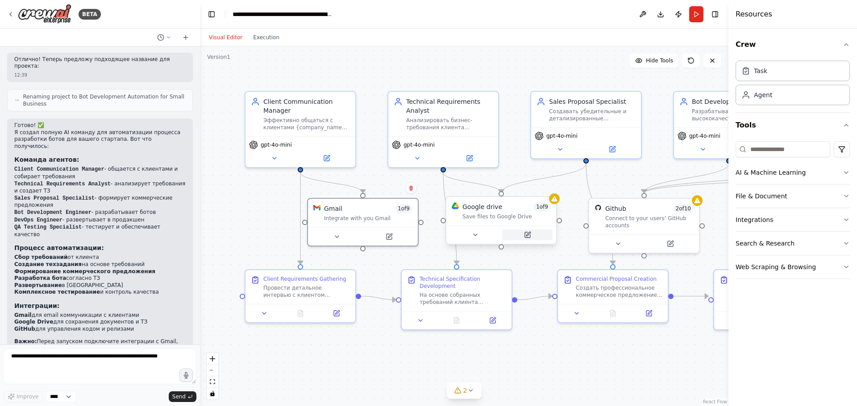
click at [530, 236] on icon at bounding box center [527, 234] width 5 height 5
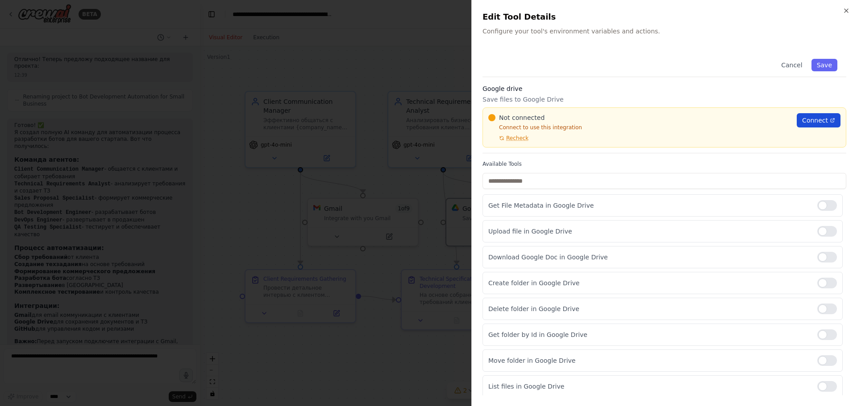
click at [808, 119] on span "Connect" at bounding box center [815, 120] width 26 height 9
click at [511, 139] on span "Recheck" at bounding box center [517, 138] width 22 height 7
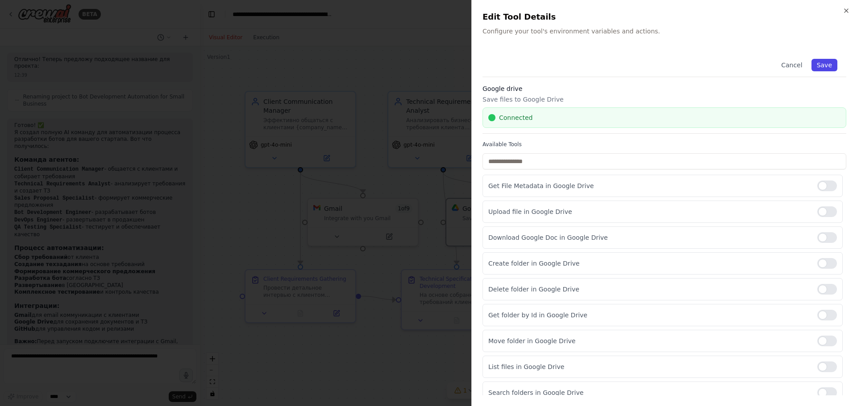
click at [822, 61] on button "Save" at bounding box center [824, 65] width 26 height 12
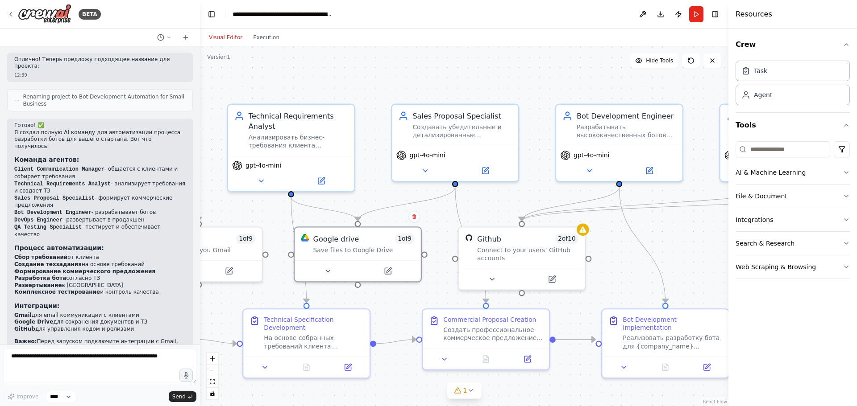
drag, startPoint x: 666, startPoint y: 150, endPoint x: 495, endPoint y: 205, distance: 179.2
click at [495, 205] on div ".deletable-edge-delete-btn { width: 20px; height: 20px; border: 0px solid #ffff…" at bounding box center [464, 226] width 528 height 360
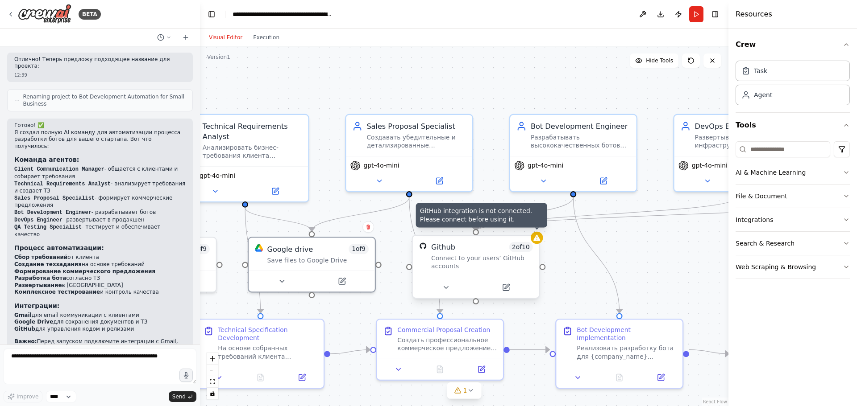
click at [540, 241] on icon at bounding box center [537, 238] width 8 height 8
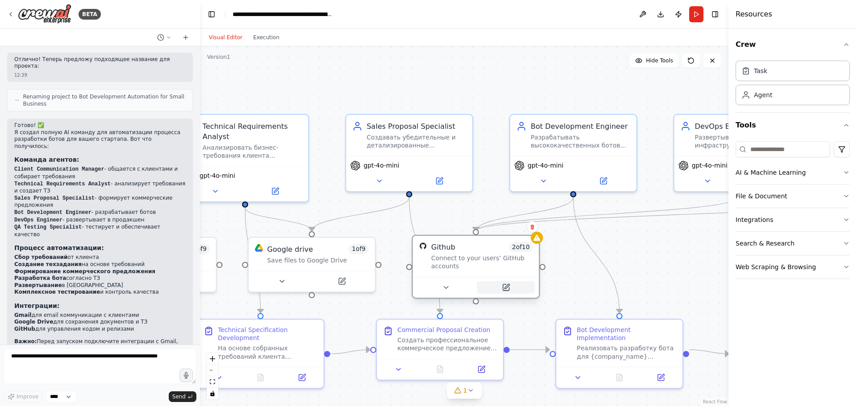
click at [507, 292] on icon at bounding box center [505, 288] width 8 height 8
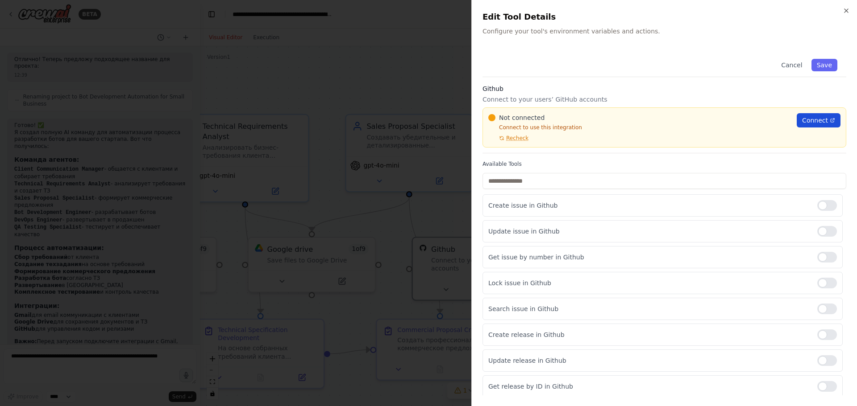
click at [807, 120] on span "Connect" at bounding box center [815, 120] width 26 height 9
click at [364, 109] on div at bounding box center [428, 203] width 857 height 406
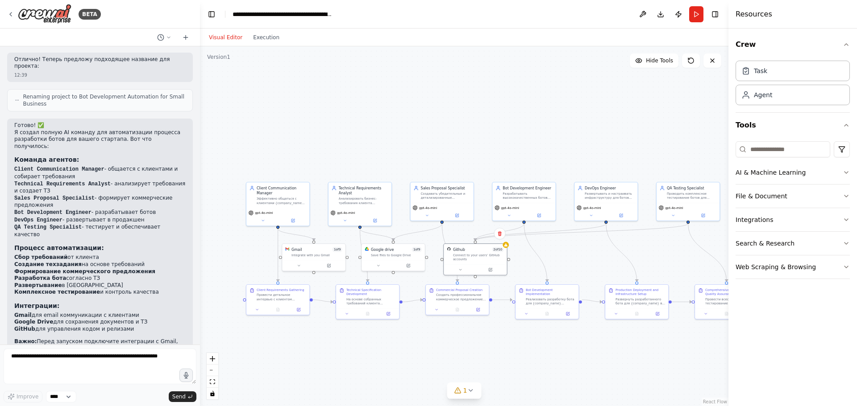
drag, startPoint x: 654, startPoint y: 263, endPoint x: 595, endPoint y: 244, distance: 61.8
click at [595, 244] on div ".deletable-edge-delete-btn { width: 20px; height: 20px; border: 0px solid #ffff…" at bounding box center [464, 226] width 528 height 360
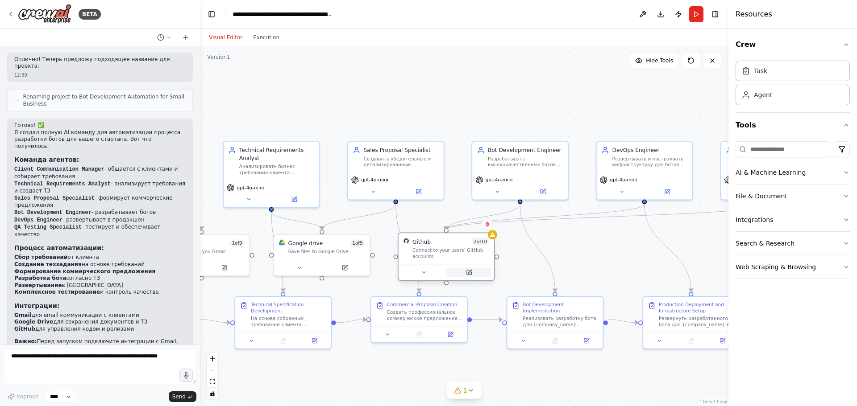
click at [473, 276] on button at bounding box center [469, 272] width 44 height 9
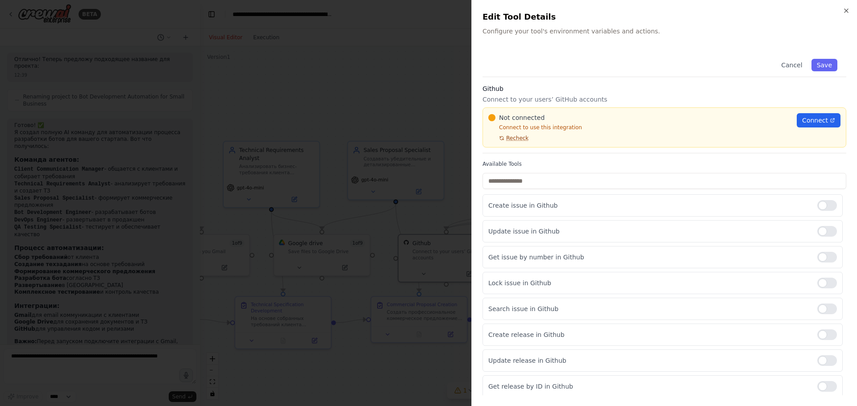
click at [515, 140] on span "Recheck" at bounding box center [517, 138] width 22 height 7
click at [807, 121] on span "Connect" at bounding box center [815, 120] width 26 height 9
click at [387, 143] on div at bounding box center [428, 203] width 857 height 406
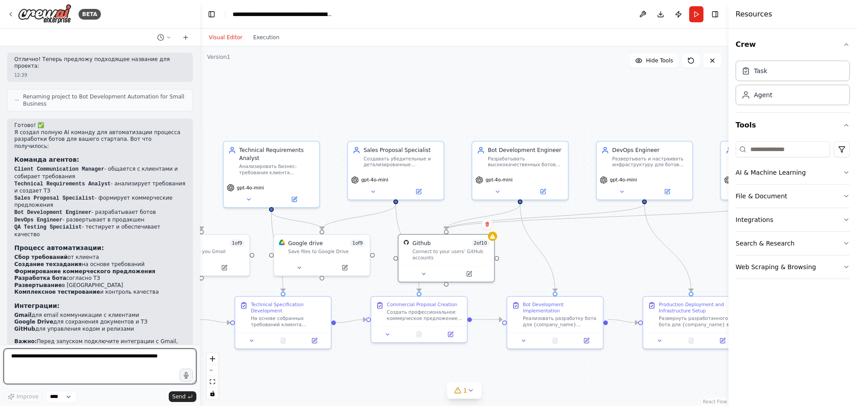
click at [99, 371] on textarea at bounding box center [100, 367] width 193 height 36
type textarea "**********"
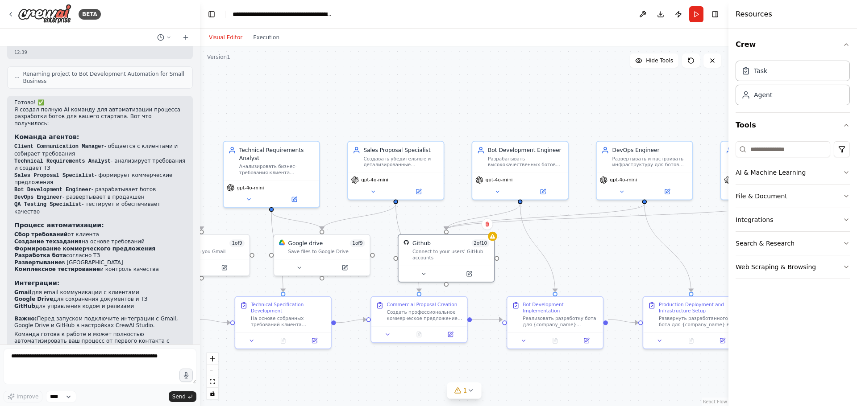
scroll to position [1064, 0]
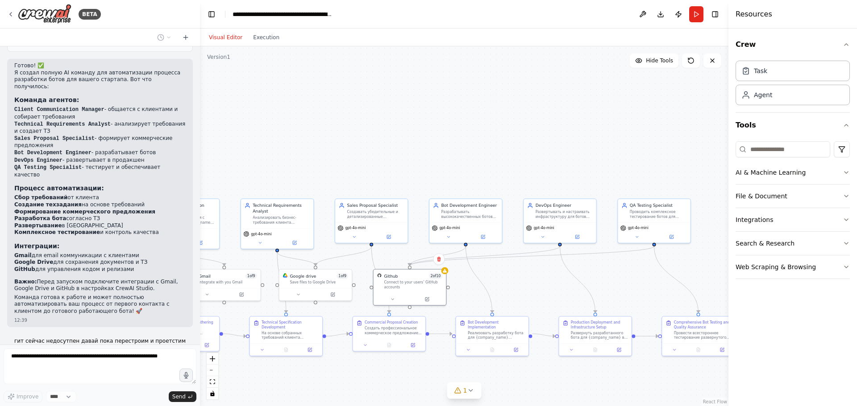
drag, startPoint x: 638, startPoint y: 265, endPoint x: 561, endPoint y: 290, distance: 80.4
click at [561, 290] on div ".deletable-edge-delete-btn { width: 20px; height: 20px; border: 0px solid #ffff…" at bounding box center [464, 226] width 528 height 360
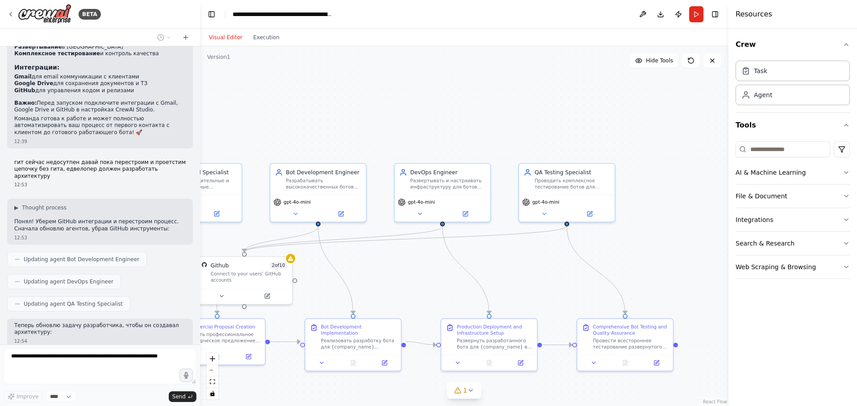
scroll to position [1250, 0]
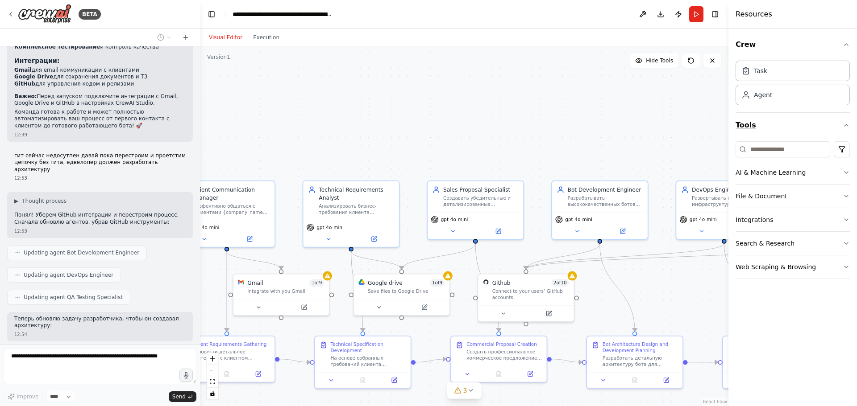
drag, startPoint x: 620, startPoint y: 122, endPoint x: 760, endPoint y: 132, distance: 140.9
click at [760, 132] on div "BETA У меня стартап разработки ботов для малого бизнеса, хочу AI комнаду котора…" at bounding box center [428, 203] width 857 height 406
click at [460, 389] on icon at bounding box center [457, 390] width 7 height 7
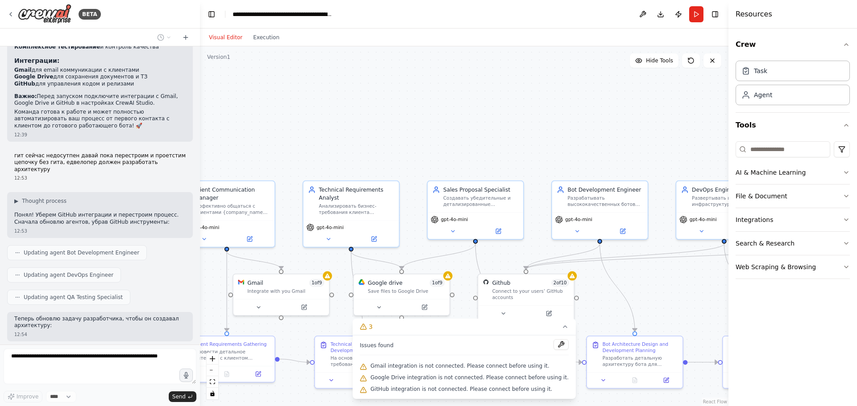
scroll to position [1309, 0]
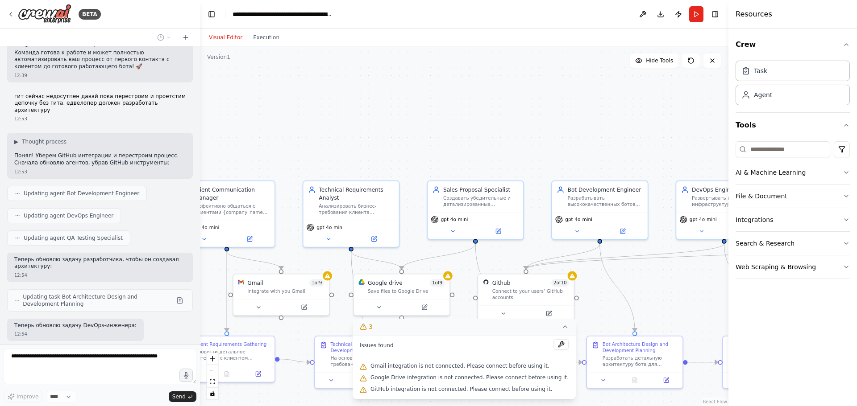
click at [561, 325] on icon at bounding box center [564, 326] width 7 height 7
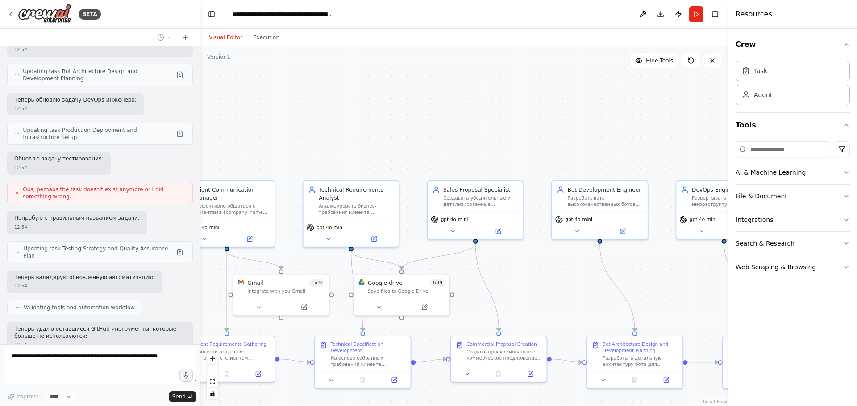
scroll to position [1587, 0]
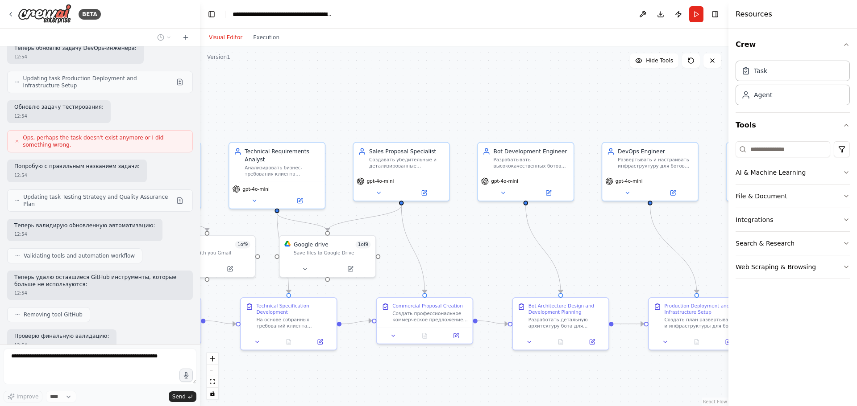
drag, startPoint x: 700, startPoint y: 305, endPoint x: 626, endPoint y: 267, distance: 82.4
click at [626, 267] on div ".deletable-edge-delete-btn { width: 20px; height: 20px; border: 0px solid #ffff…" at bounding box center [464, 226] width 528 height 360
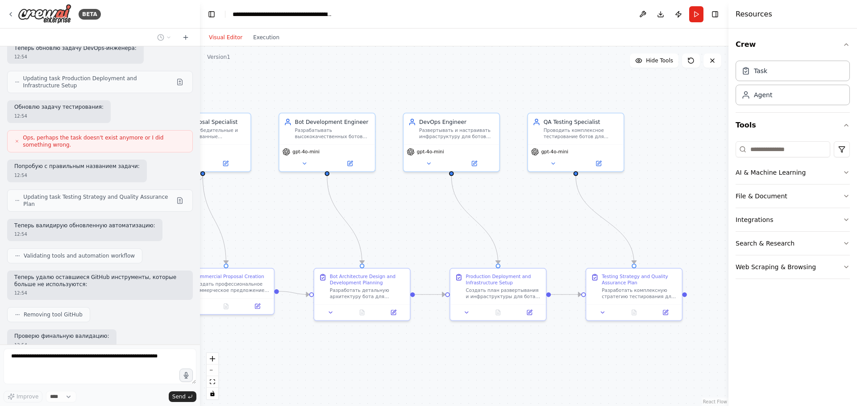
drag, startPoint x: 646, startPoint y: 284, endPoint x: 448, endPoint y: 254, distance: 200.7
click at [448, 254] on div ".deletable-edge-delete-btn { width: 20px; height: 20px; border: 0px solid #ffff…" at bounding box center [464, 226] width 528 height 360
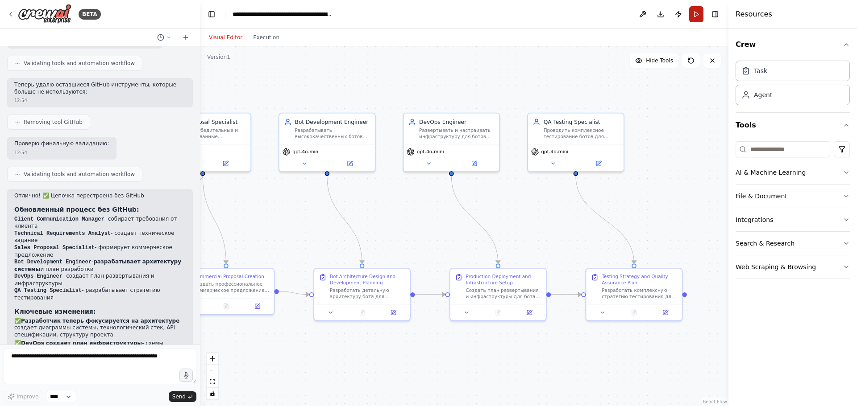
click at [697, 15] on button "Run" at bounding box center [696, 14] width 14 height 16
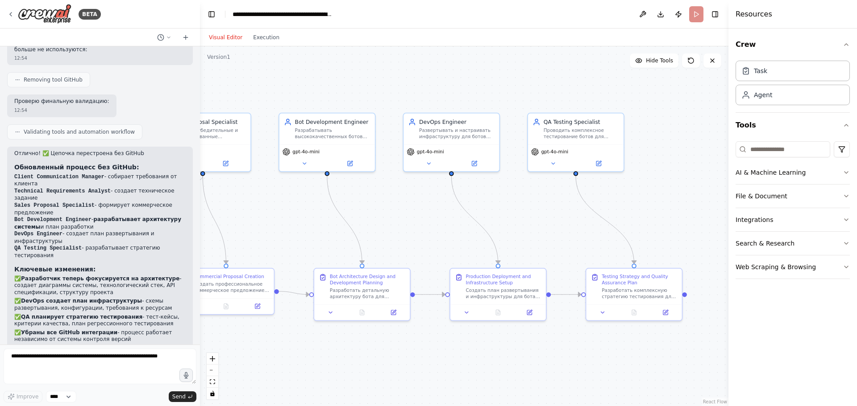
scroll to position [1829, 0]
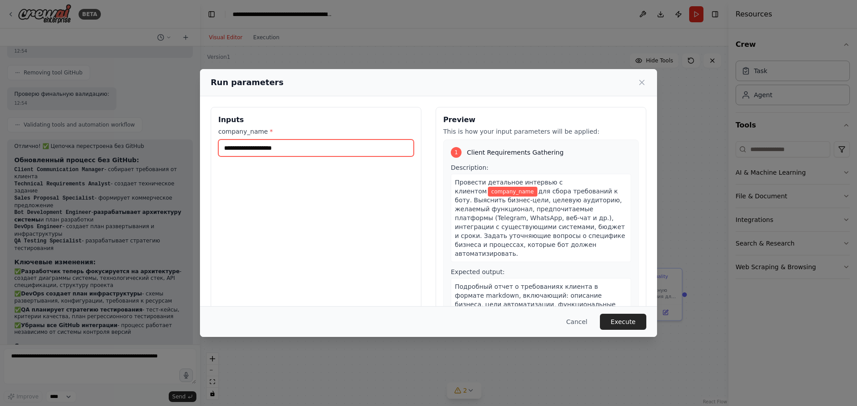
click at [273, 146] on input "company_name *" at bounding box center [315, 148] width 195 height 17
type input "*******"
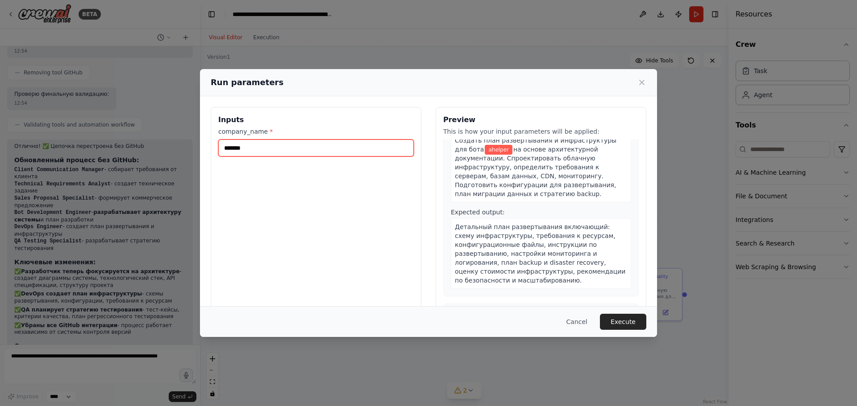
scroll to position [1058, 0]
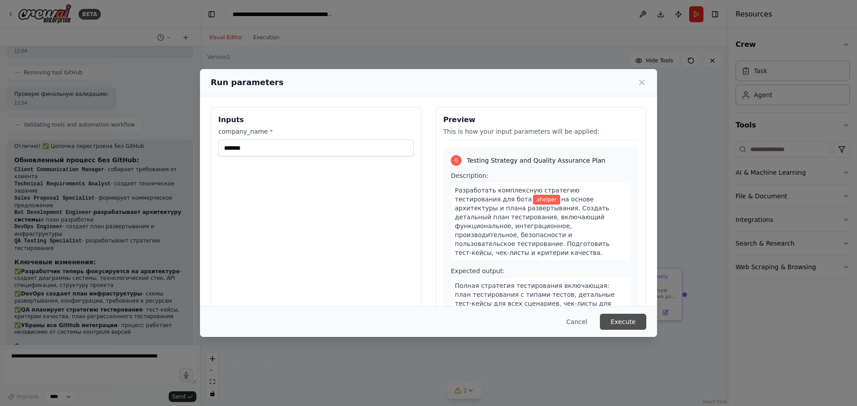
click at [629, 324] on button "Execute" at bounding box center [623, 322] width 46 height 16
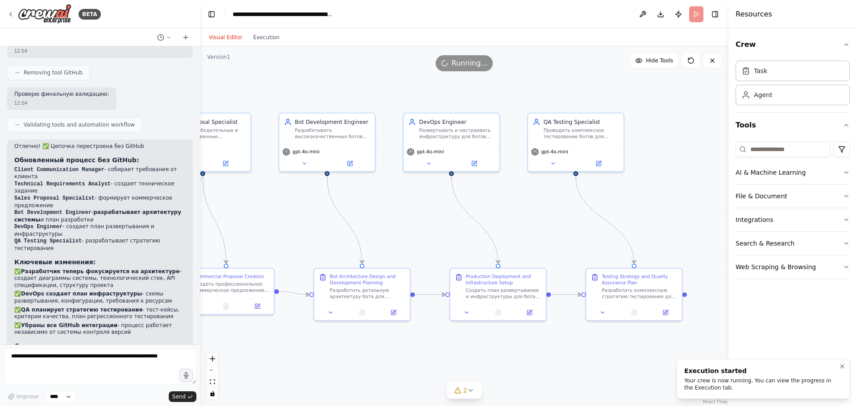
click at [707, 391] on div "Your crew is now running. You can view the progress in the Execution tab." at bounding box center [761, 384] width 154 height 14
click at [259, 33] on button "Execution" at bounding box center [266, 37] width 37 height 11
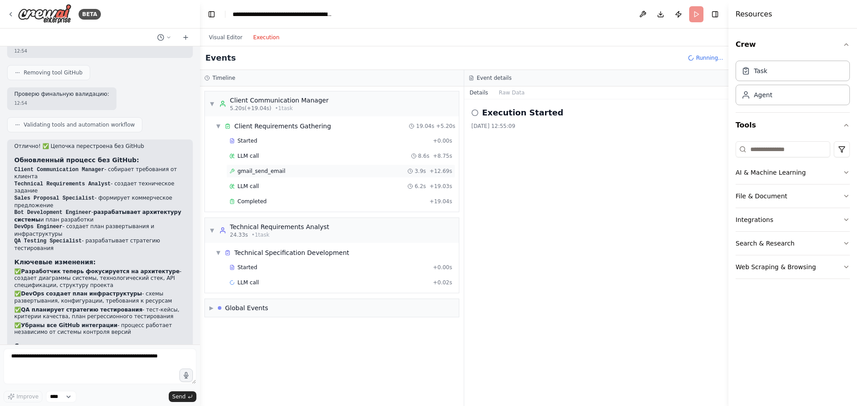
click at [264, 173] on span "gmail_send_email" at bounding box center [261, 171] width 48 height 7
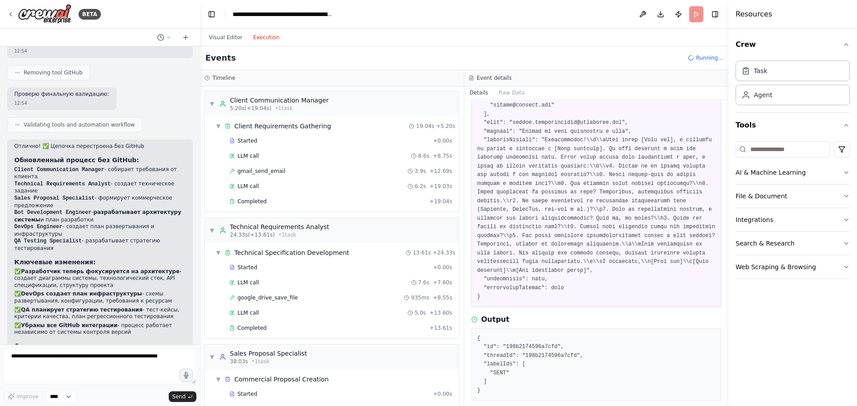
scroll to position [89, 0]
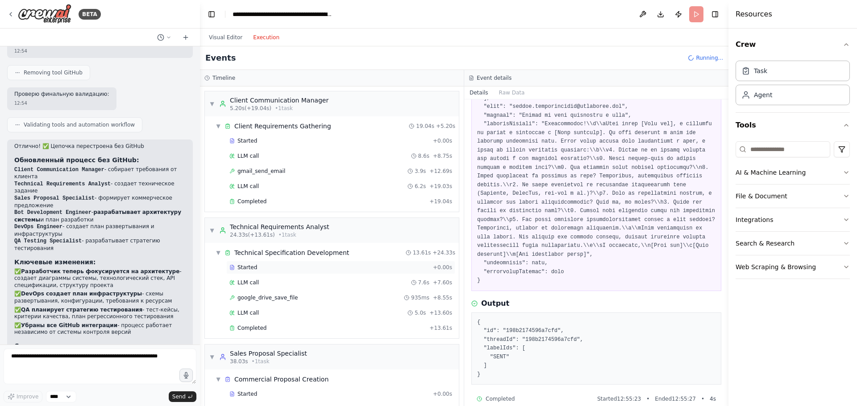
click at [265, 271] on div "Started + 0.00s" at bounding box center [340, 267] width 229 height 13
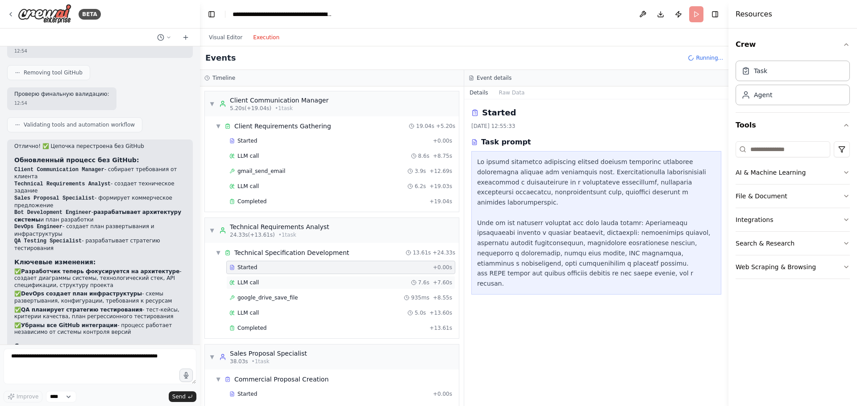
click at [294, 289] on div "LLM call 7.6s + 7.60s" at bounding box center [340, 282] width 229 height 13
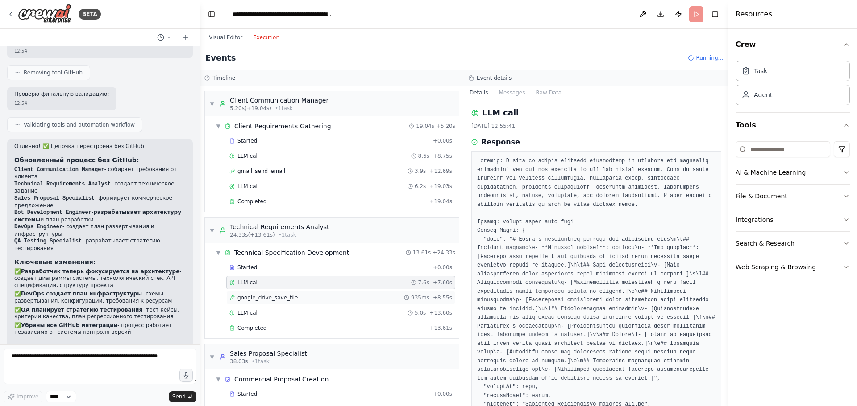
click at [290, 304] on div "google_drive_save_file 935ms + 8.55s" at bounding box center [340, 297] width 229 height 13
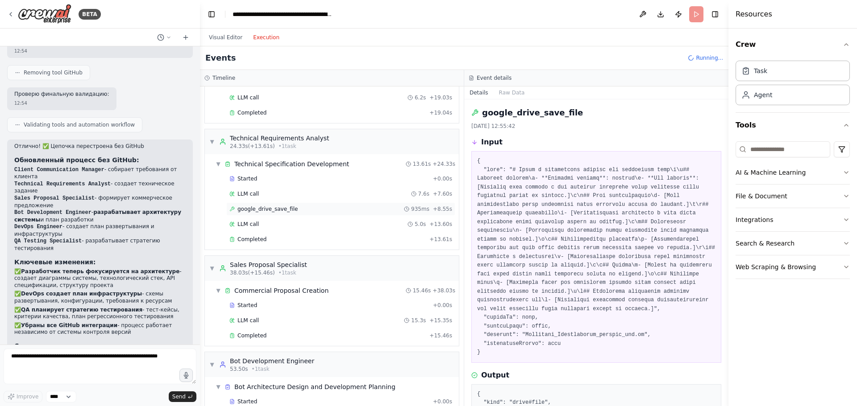
scroll to position [134, 0]
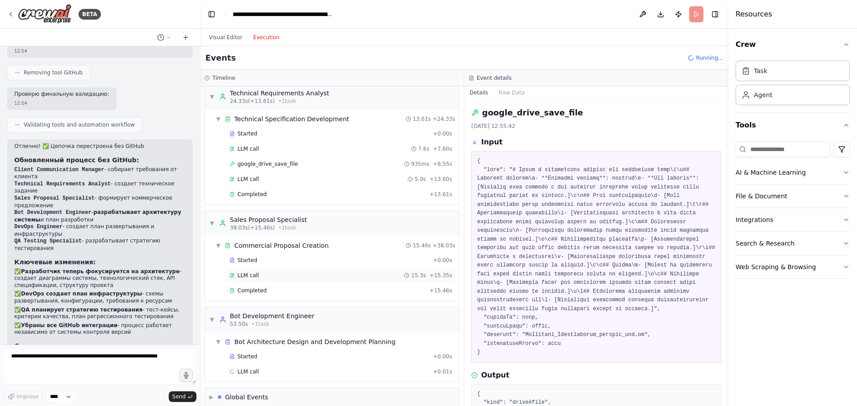
click at [267, 278] on div "LLM call 15.3s + 15.35s" at bounding box center [340, 275] width 223 height 7
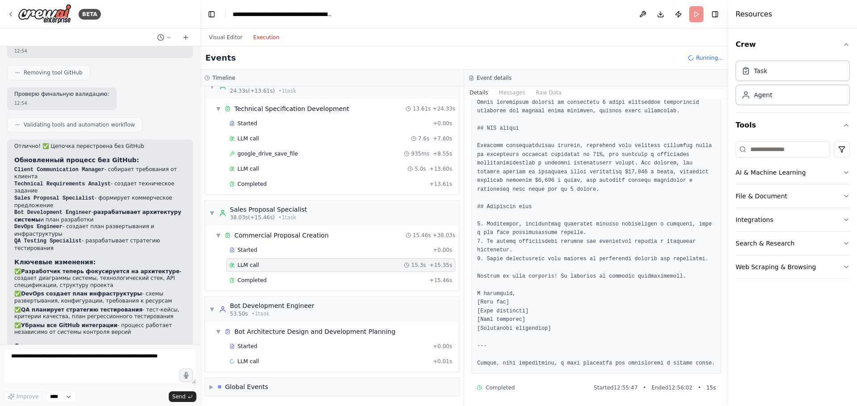
scroll to position [678, 0]
click at [268, 348] on div "Started" at bounding box center [329, 346] width 200 height 7
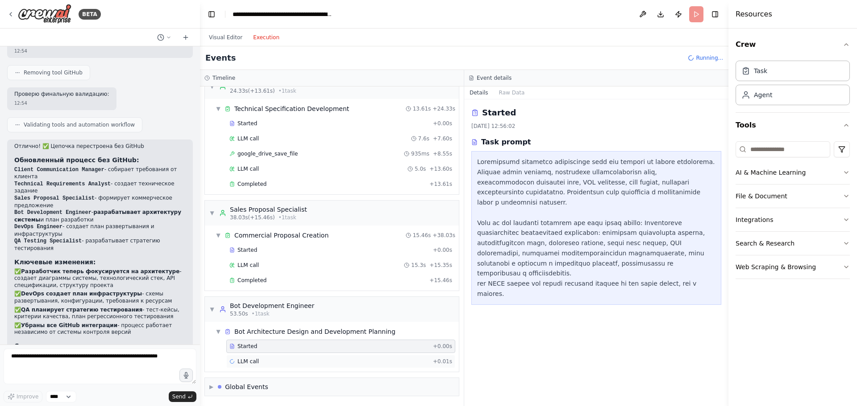
click at [258, 364] on div "LLM call + 0.01s" at bounding box center [340, 361] width 223 height 7
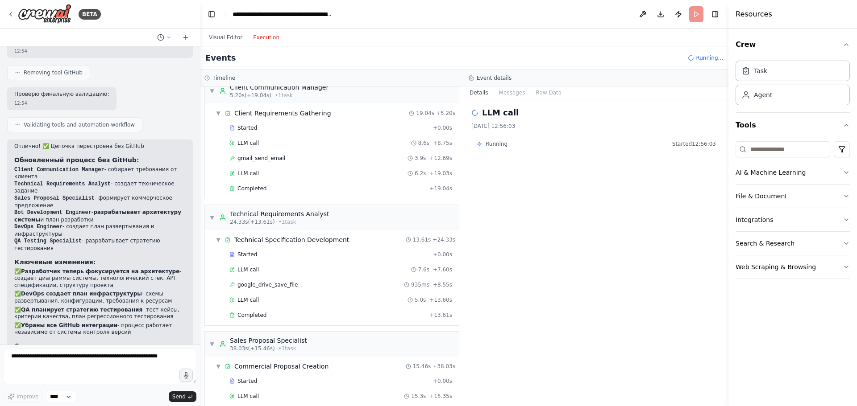
scroll to position [0, 0]
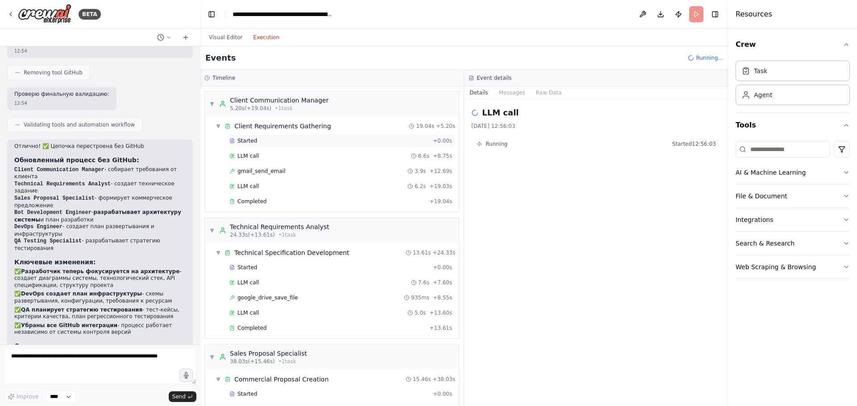
click at [258, 145] on div "Started + 0.00s" at bounding box center [340, 140] width 229 height 13
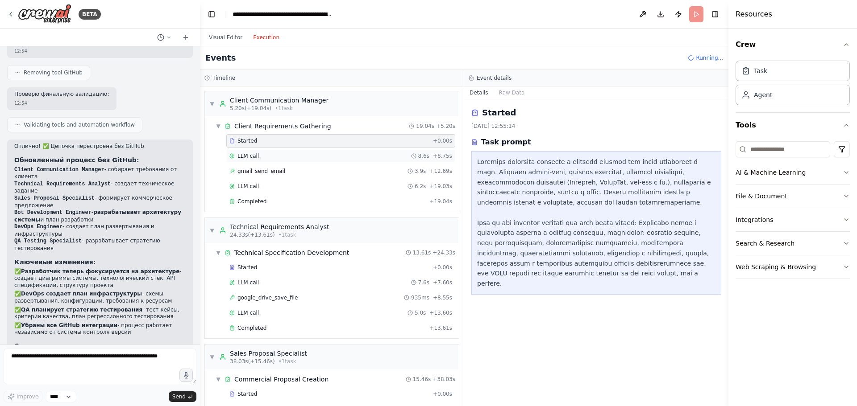
click at [259, 152] on div "LLM call 8.6s + 8.75s" at bounding box center [340, 155] width 229 height 13
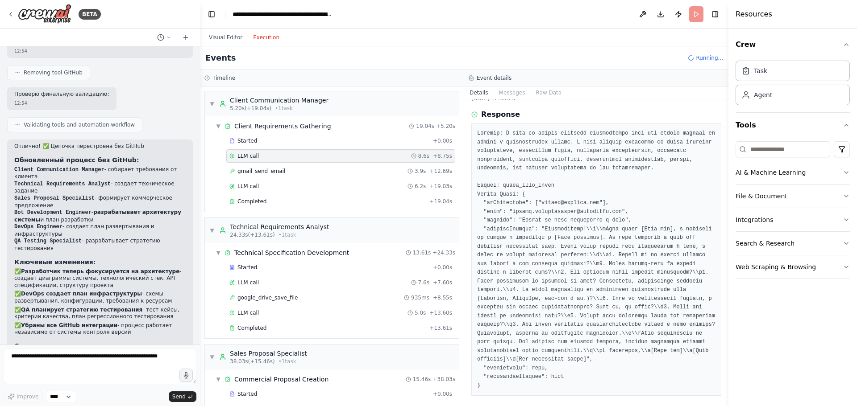
scroll to position [43, 0]
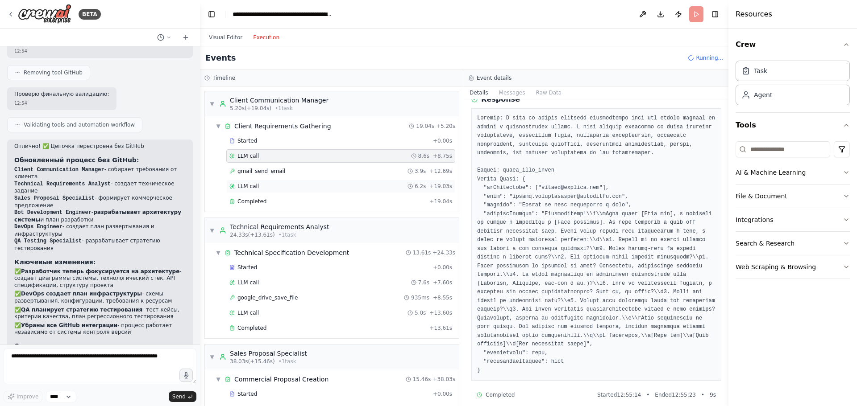
click at [255, 185] on span "LLM call" at bounding box center [247, 186] width 21 height 7
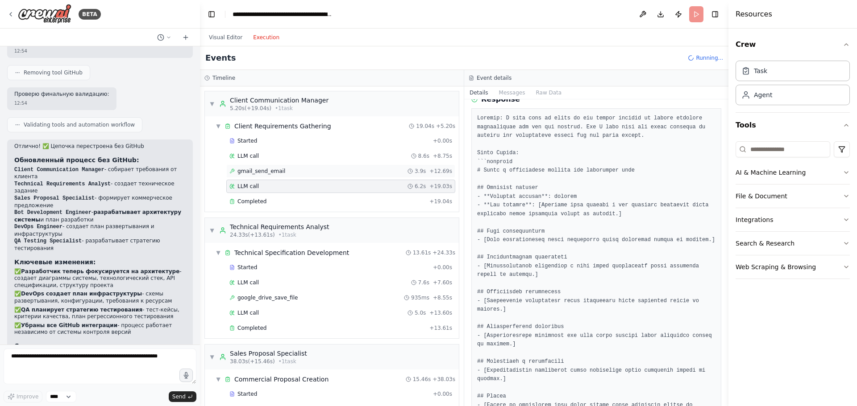
click at [264, 177] on div "gmail_send_email 3.9s + 12.69s" at bounding box center [340, 171] width 229 height 13
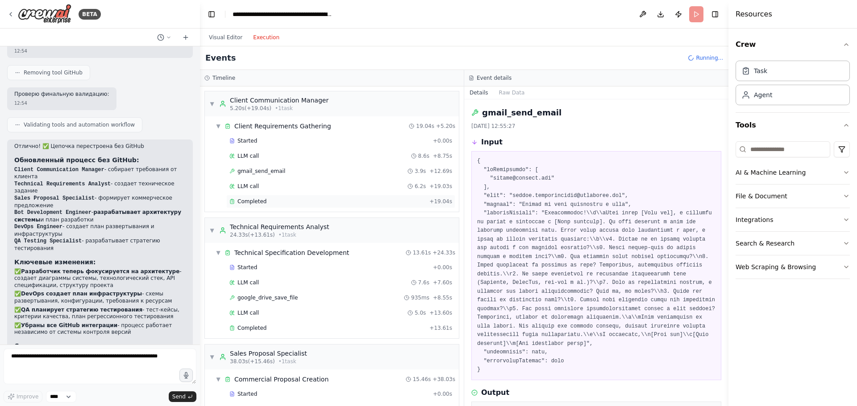
click at [257, 200] on span "Completed" at bounding box center [251, 201] width 29 height 7
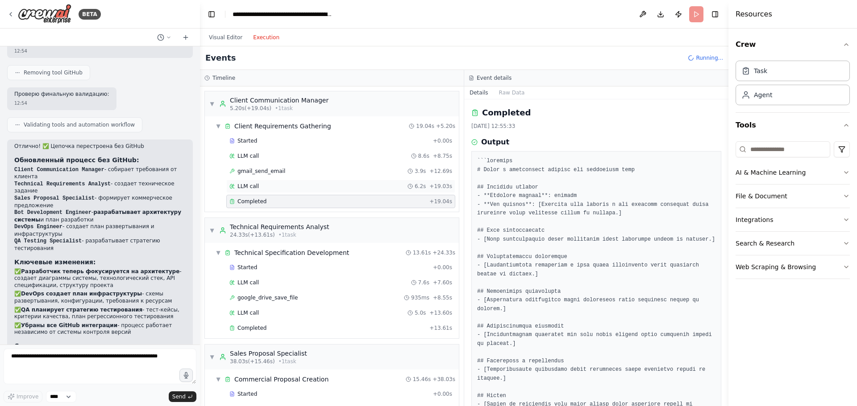
click at [261, 187] on div "LLM call 6.2s + 19.03s" at bounding box center [340, 186] width 223 height 7
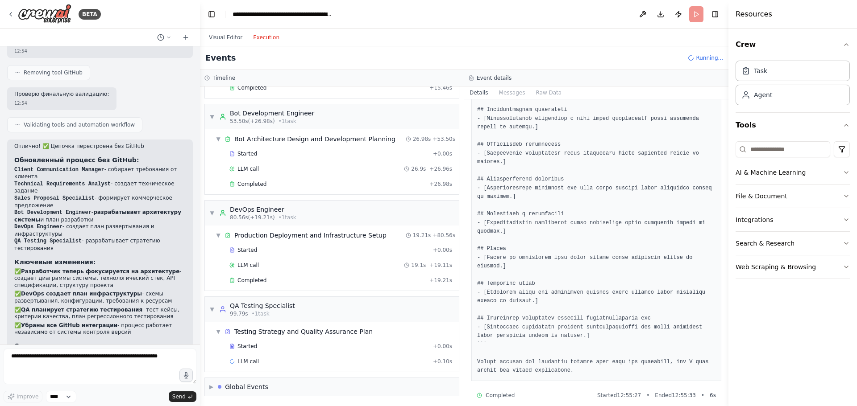
scroll to position [1561, 0]
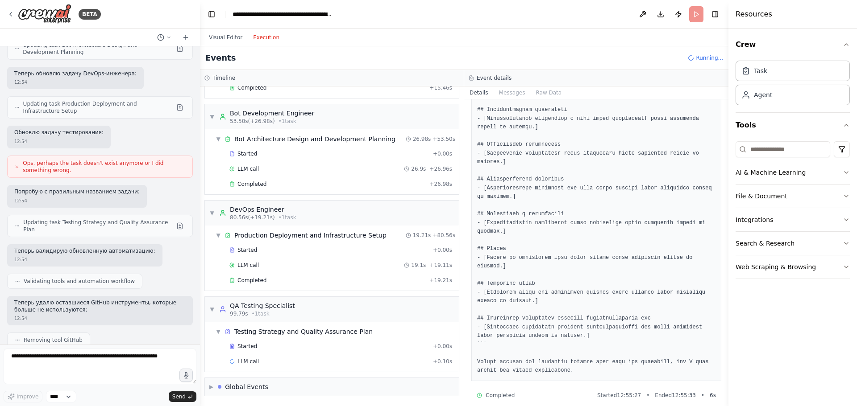
click at [212, 12] on button "Toggle Left Sidebar" at bounding box center [211, 14] width 12 height 12
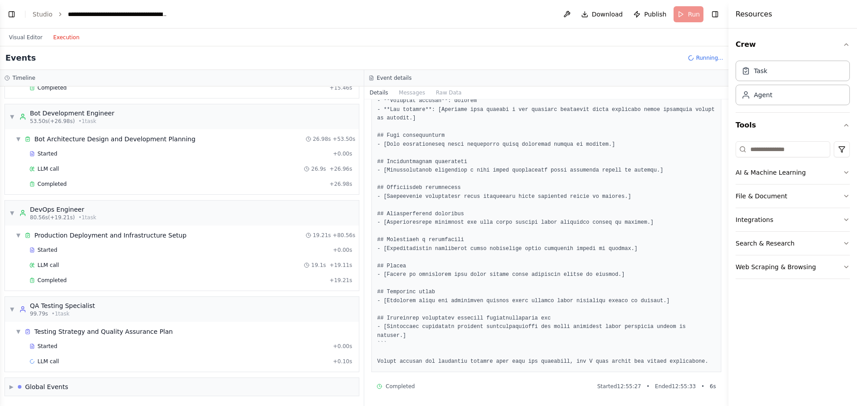
scroll to position [121, 0]
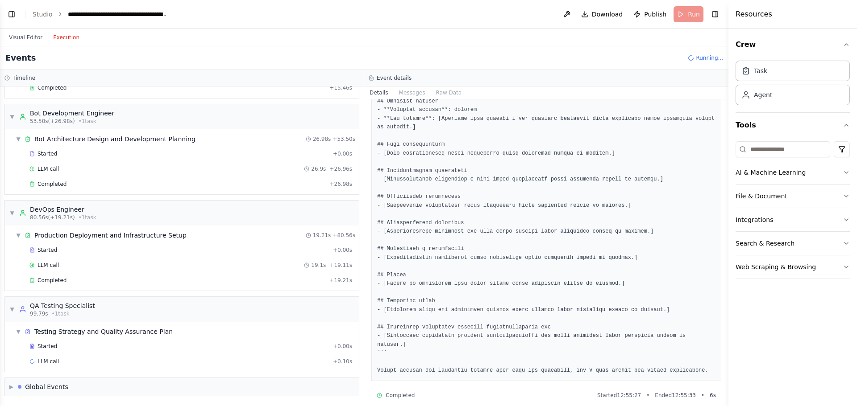
click at [685, 15] on header "**********" at bounding box center [364, 14] width 728 height 29
click at [38, 14] on link "Studio" at bounding box center [43, 14] width 20 height 7
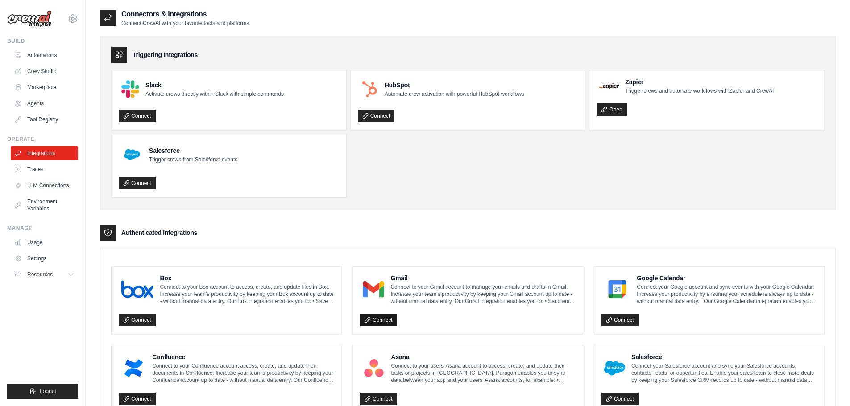
click at [380, 320] on link "Connect" at bounding box center [378, 320] width 37 height 12
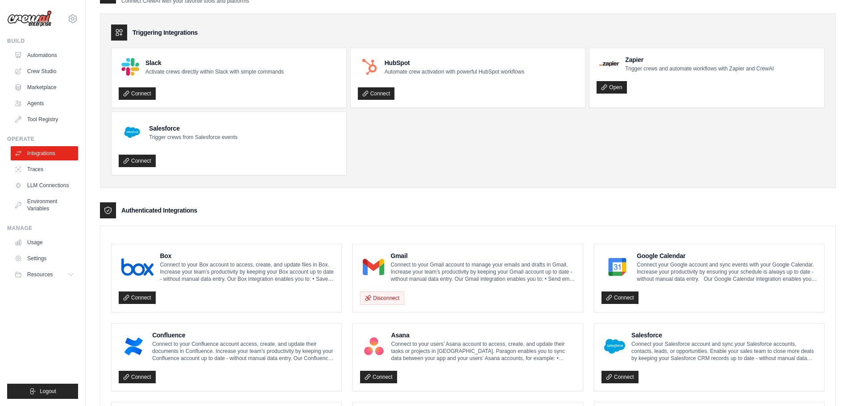
scroll to position [134, 0]
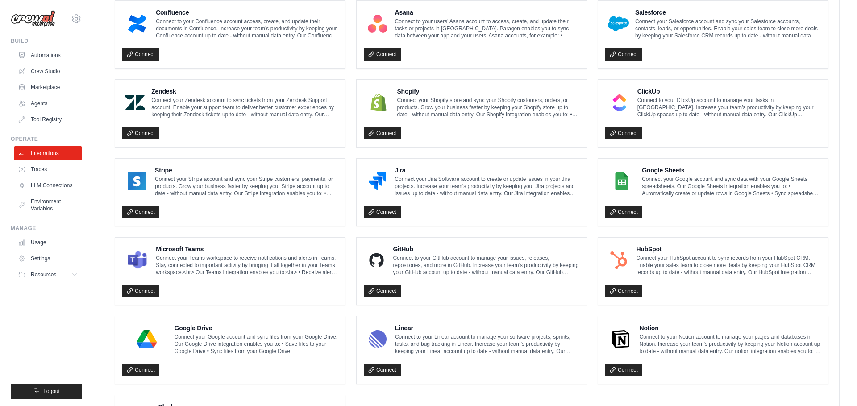
scroll to position [402, 0]
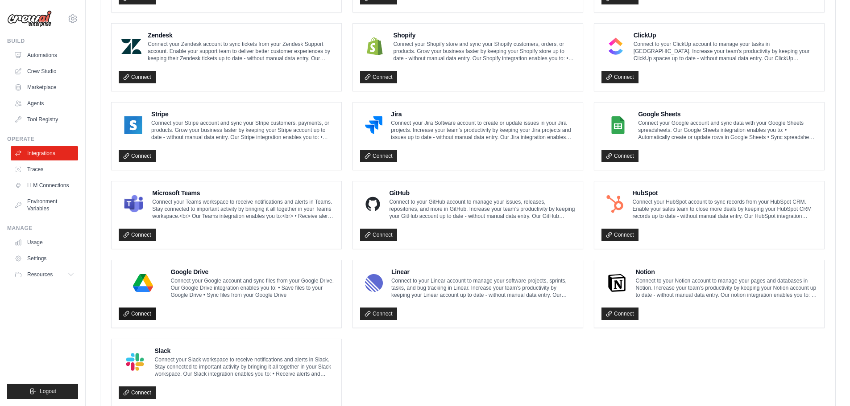
click at [142, 309] on link "Connect" at bounding box center [137, 314] width 37 height 12
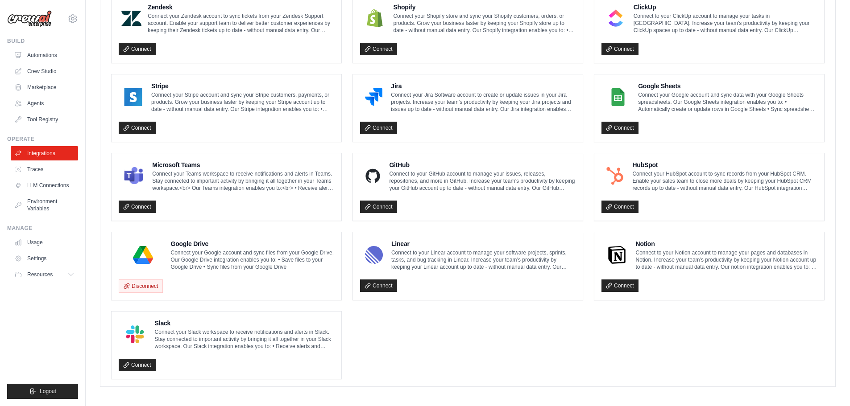
scroll to position [434, 0]
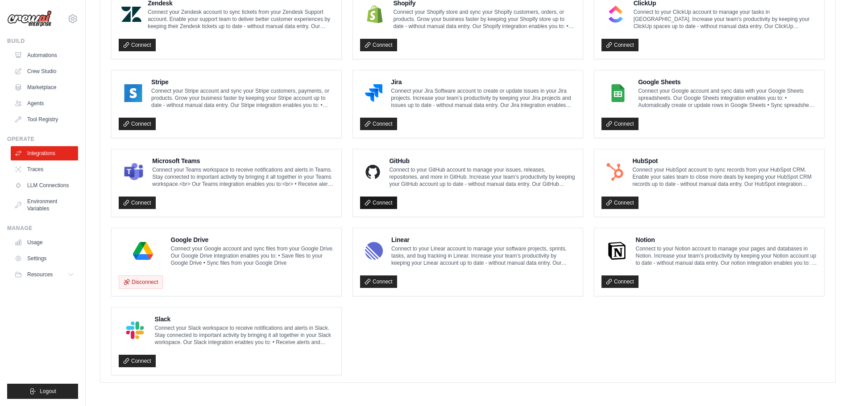
click at [381, 204] on link "Connect" at bounding box center [378, 203] width 37 height 12
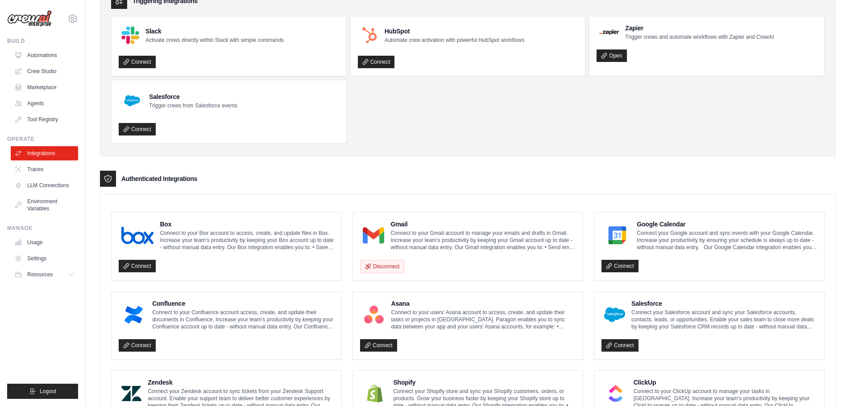
scroll to position [0, 0]
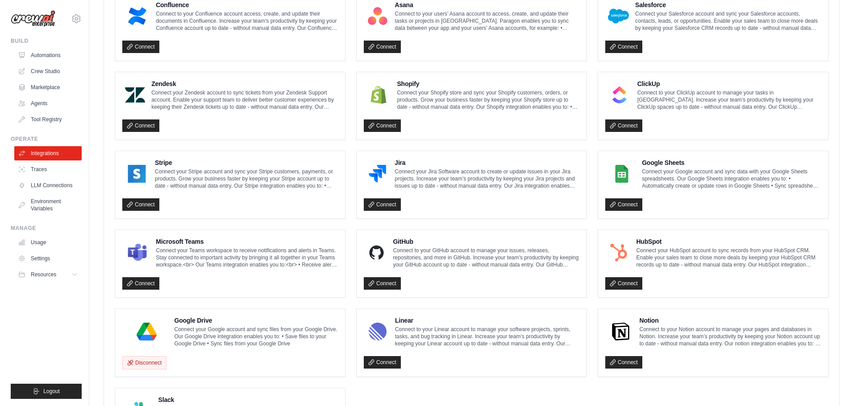
scroll to position [464, 0]
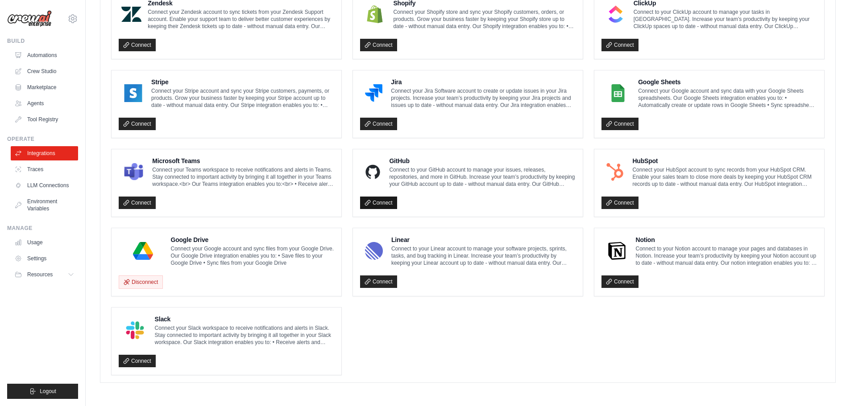
click at [385, 203] on link "Connect" at bounding box center [378, 203] width 37 height 12
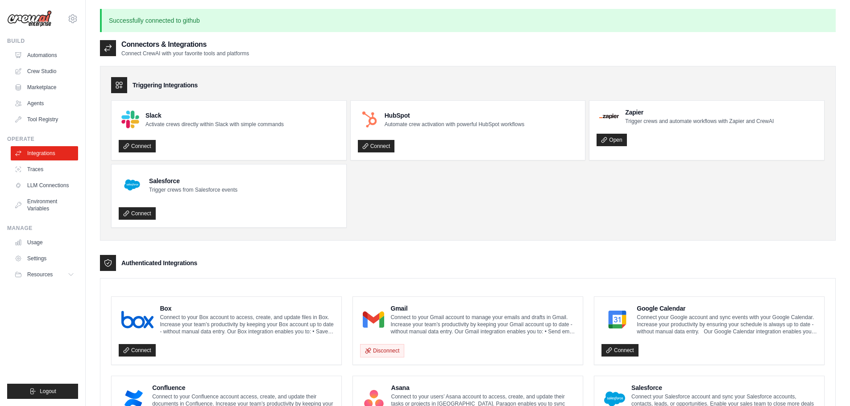
scroll to position [20, 0]
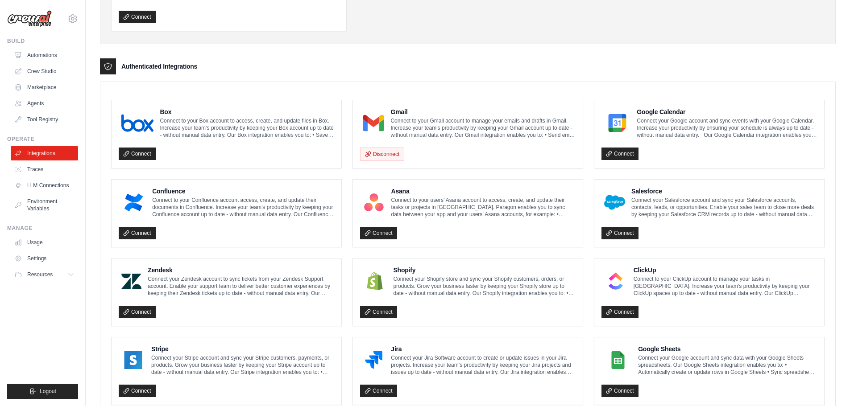
scroll to position [312, 0]
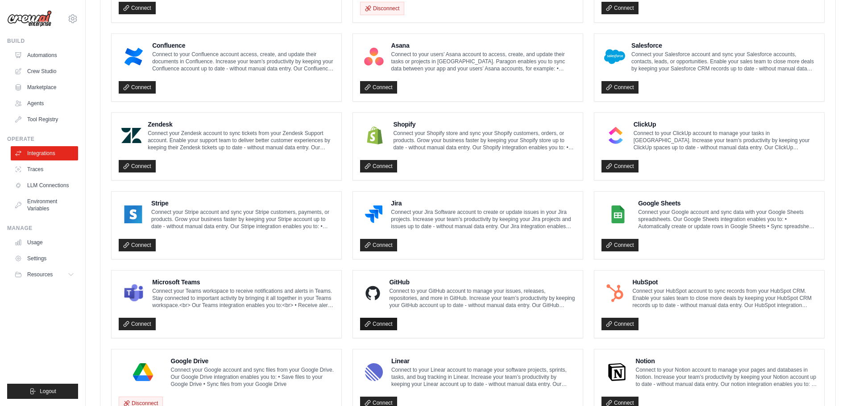
click at [380, 323] on link "Connect" at bounding box center [378, 324] width 37 height 12
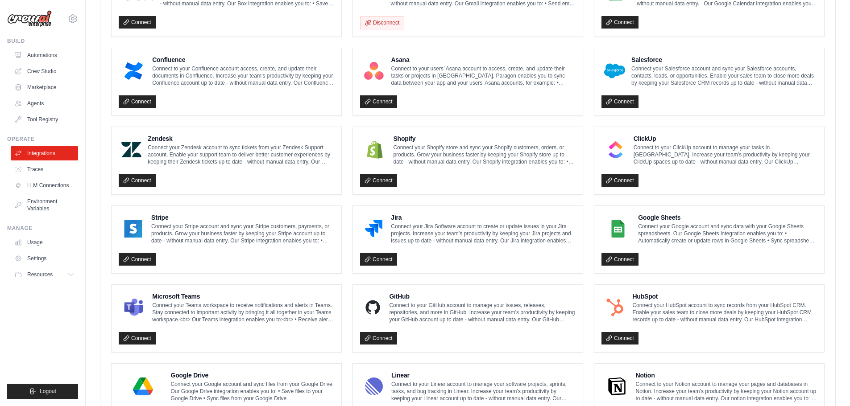
scroll to position [300, 0]
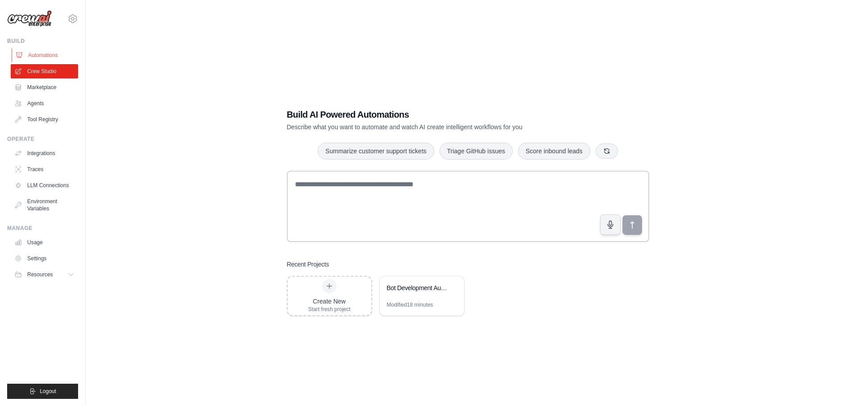
click at [43, 57] on link "Automations" at bounding box center [45, 55] width 67 height 14
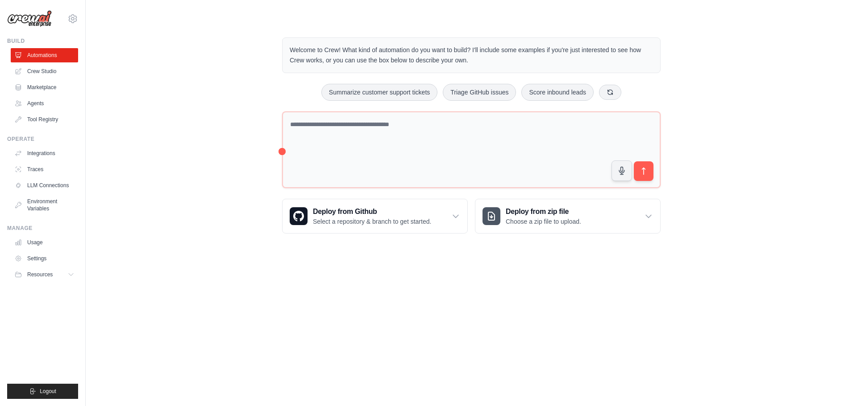
click at [27, 19] on img at bounding box center [29, 18] width 45 height 17
click at [38, 116] on link "Tool Registry" at bounding box center [45, 119] width 67 height 14
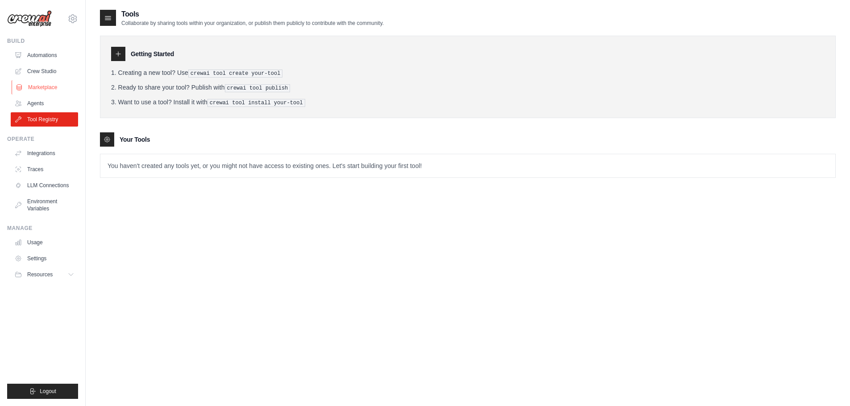
click at [43, 87] on link "Marketplace" at bounding box center [45, 87] width 67 height 14
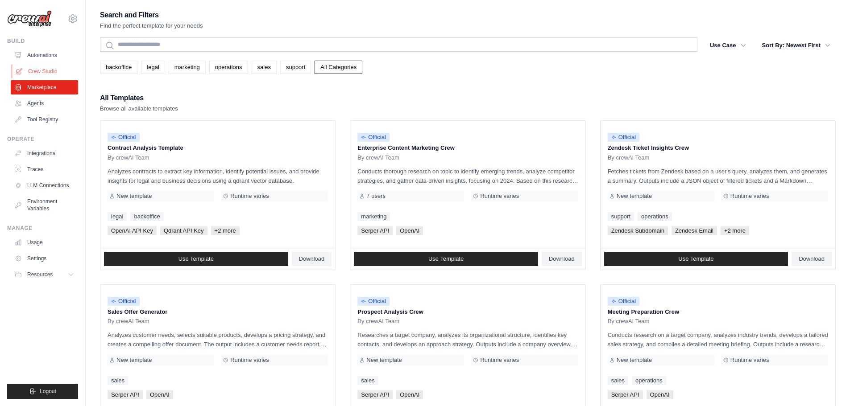
click at [50, 71] on link "Crew Studio" at bounding box center [45, 71] width 67 height 14
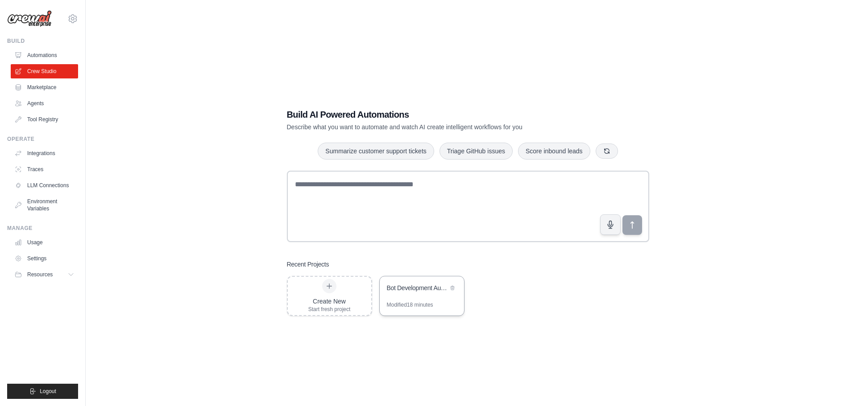
click at [427, 290] on div "Bot Development Automation for Small Business" at bounding box center [417, 288] width 61 height 9
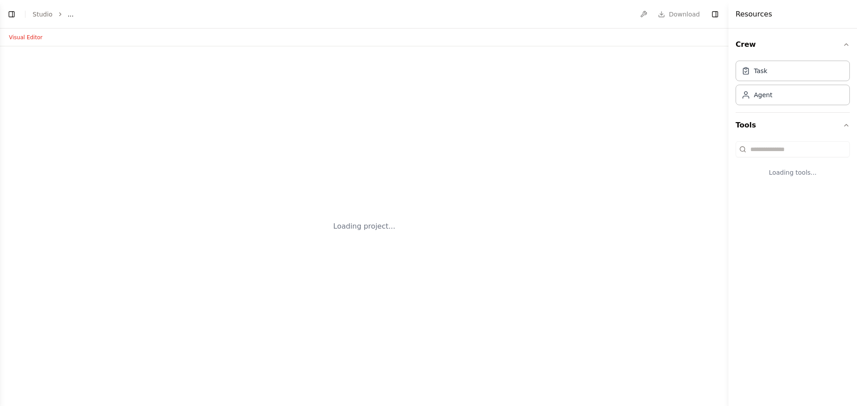
select select "****"
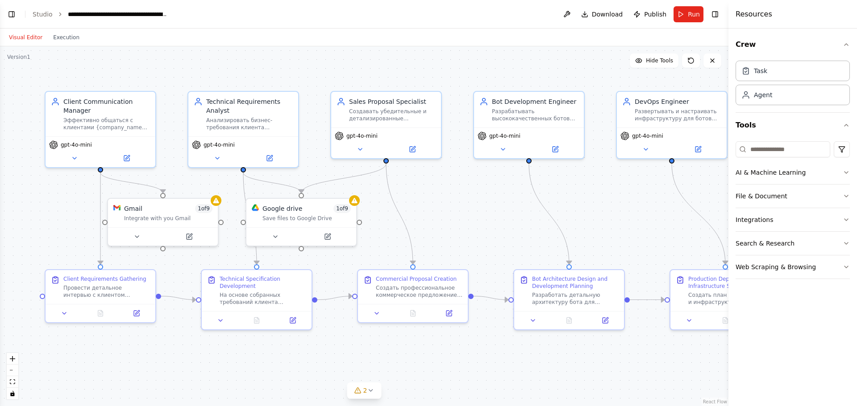
scroll to position [1829, 0]
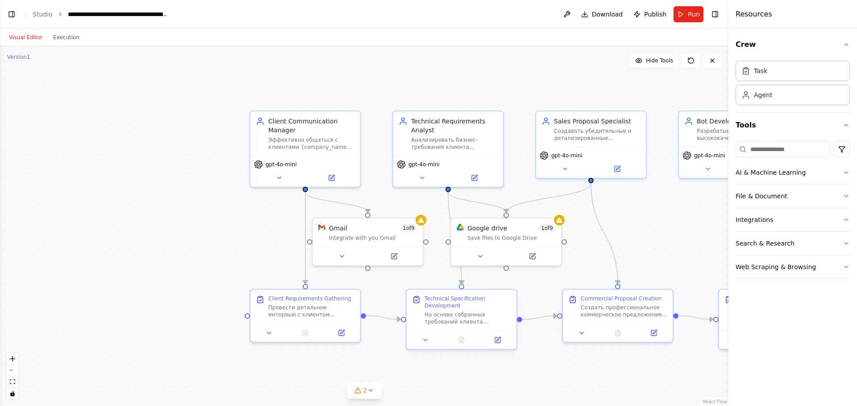
drag, startPoint x: 32, startPoint y: 240, endPoint x: 233, endPoint y: 256, distance: 201.8
click at [233, 258] on div ".deletable-edge-delete-btn { width: 20px; height: 20px; border: 0px solid #ffff…" at bounding box center [364, 226] width 728 height 360
click at [14, 16] on button "Toggle Left Sidebar" at bounding box center [11, 14] width 12 height 12
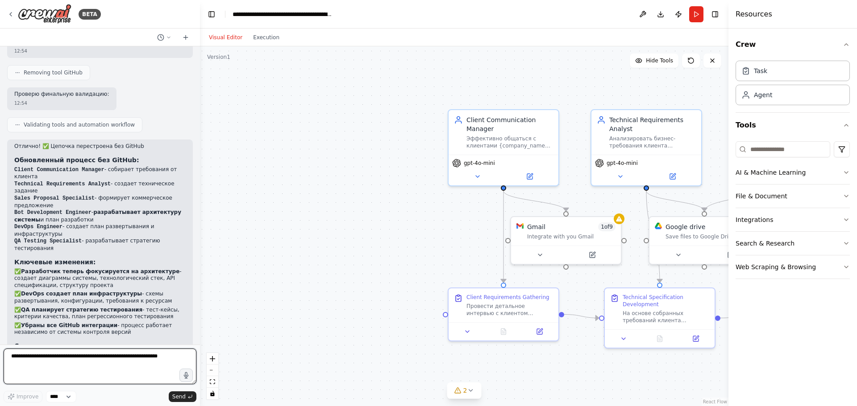
click at [80, 367] on textarea at bounding box center [100, 367] width 193 height 36
type textarea "**********"
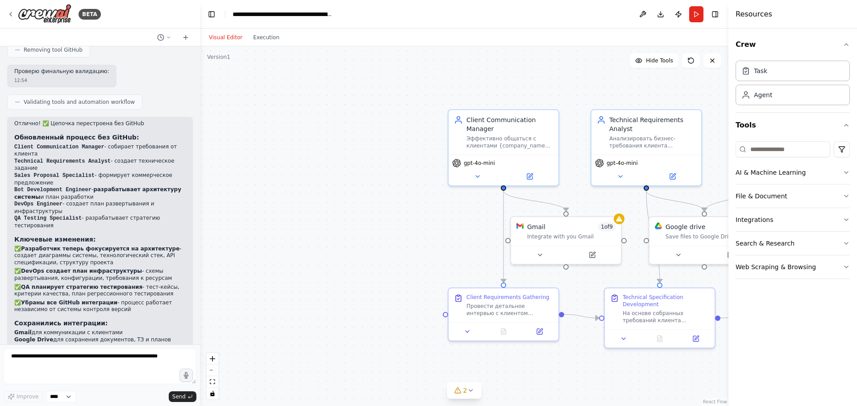
scroll to position [1910, 0]
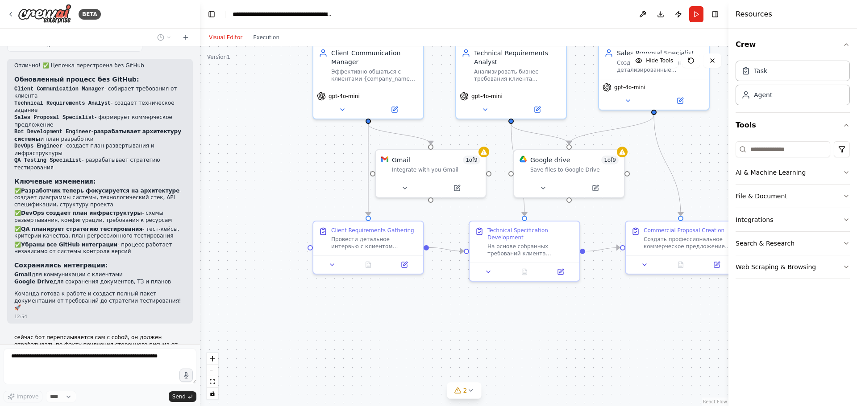
drag, startPoint x: 385, startPoint y: 266, endPoint x: 250, endPoint y: 200, distance: 150.2
click at [250, 200] on div ".deletable-edge-delete-btn { width: 20px; height: 20px; border: 0px solid #ffff…" at bounding box center [464, 226] width 528 height 360
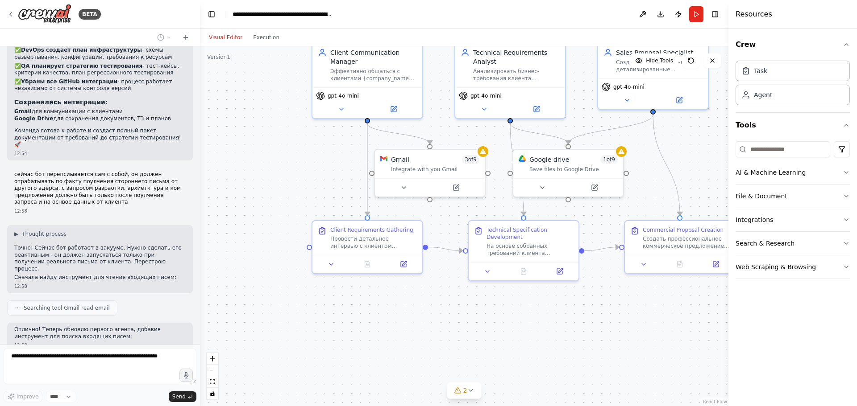
scroll to position [2119, 0]
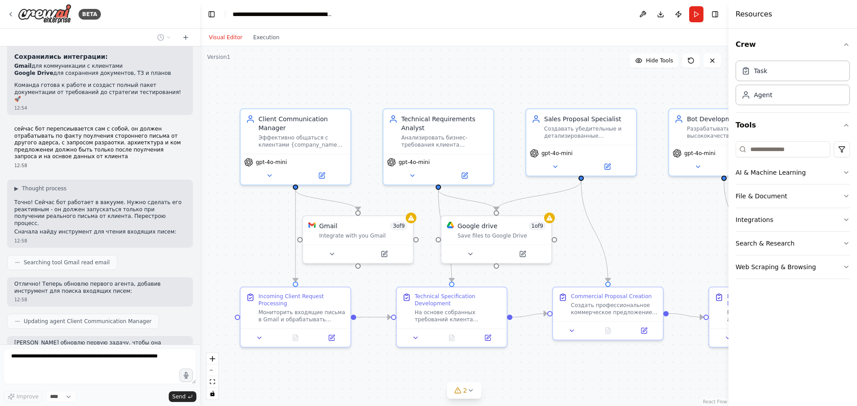
drag, startPoint x: 265, startPoint y: 167, endPoint x: 193, endPoint y: 230, distance: 95.2
click at [193, 230] on div "BETA У меня стартап разработки ботов для малого бизнеса, хочу AI комнаду котора…" at bounding box center [428, 203] width 857 height 406
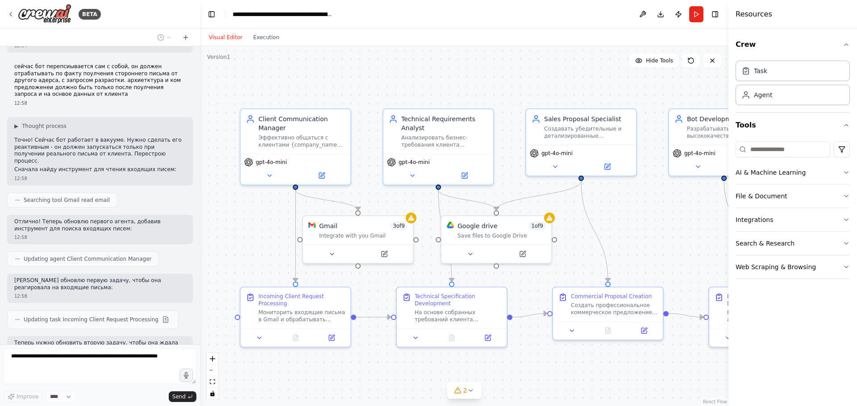
scroll to position [2188, 0]
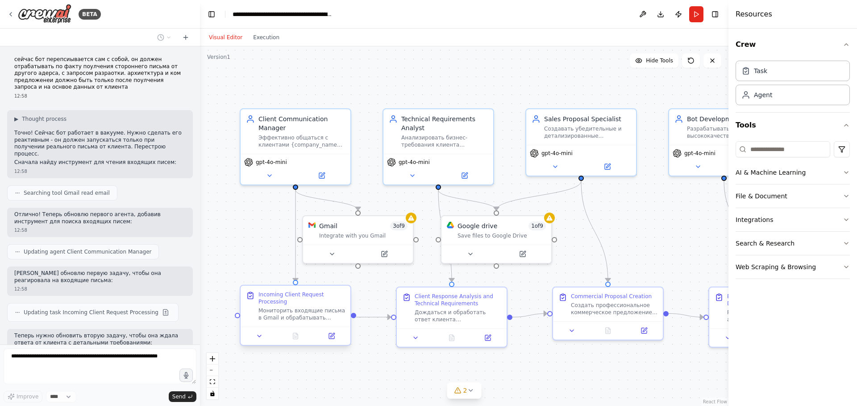
click at [323, 311] on div "Мониторить входящие письма в Gmail и обрабатывать запросы от потенциальных клие…" at bounding box center [301, 314] width 87 height 14
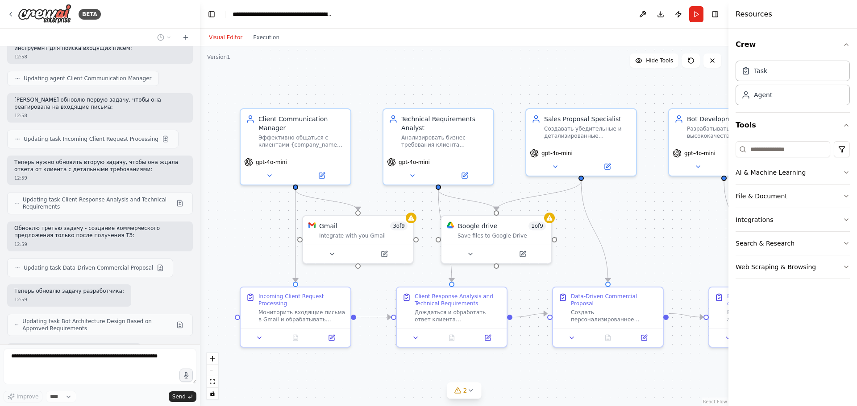
scroll to position [2414, 0]
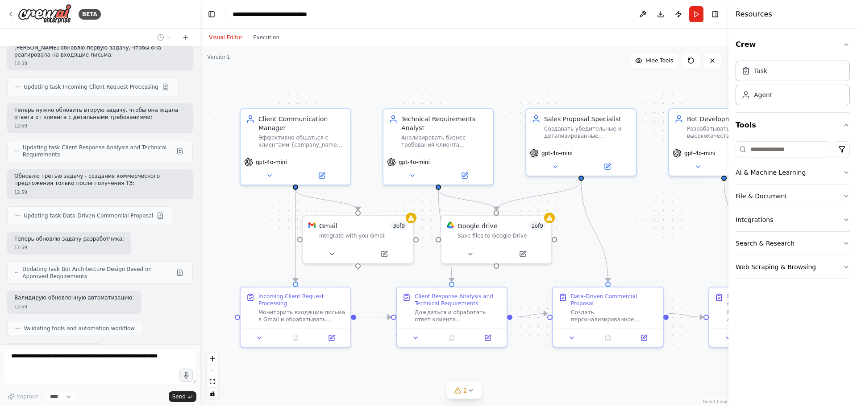
click at [580, 87] on div ".deletable-edge-delete-btn { width: 20px; height: 20px; border: 0px solid #ffff…" at bounding box center [464, 226] width 528 height 360
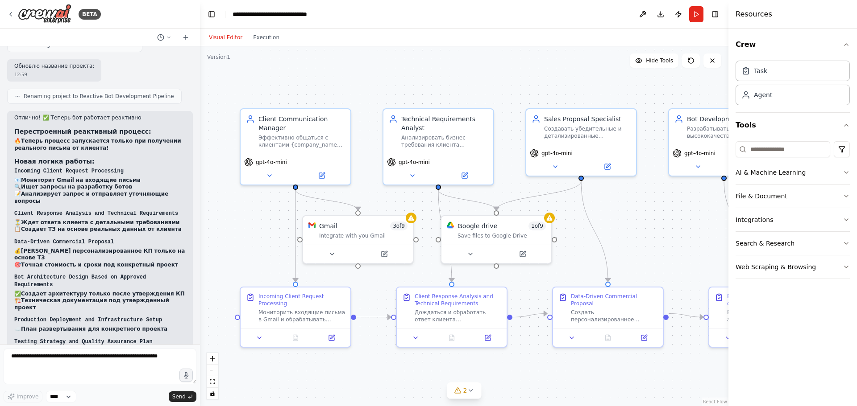
click at [666, 229] on div ".deletable-edge-delete-btn { width: 20px; height: 20px; border: 0px solid #ffff…" at bounding box center [464, 226] width 528 height 360
